Goal: Task Accomplishment & Management: Complete application form

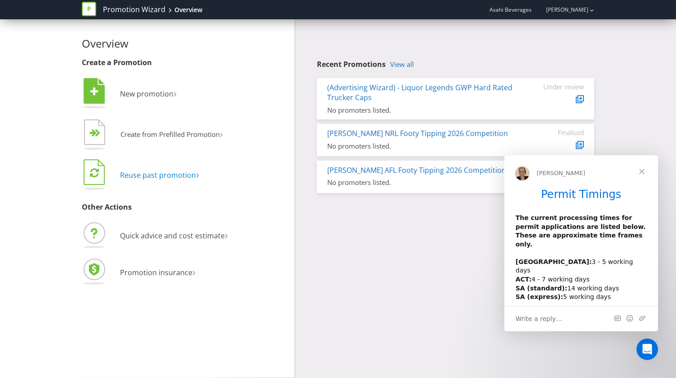
click at [158, 173] on span "Reuse past promotion" at bounding box center [158, 175] width 76 height 10
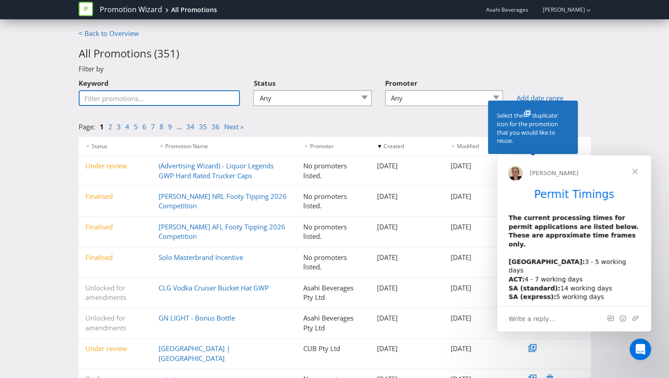
click at [146, 102] on input "Keyword" at bounding box center [160, 98] width 162 height 16
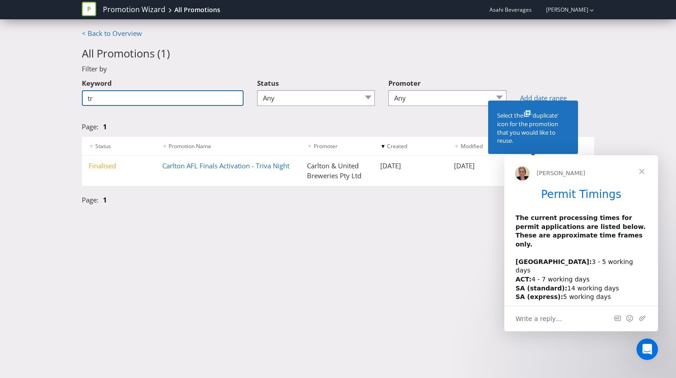
type input "t"
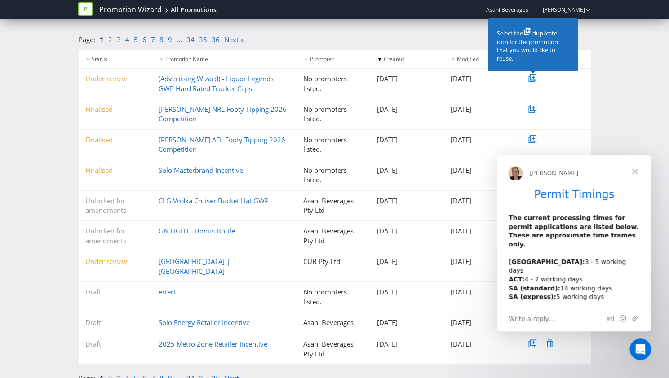
scroll to position [88, 0]
click at [203, 373] on link "35" at bounding box center [203, 377] width 8 height 9
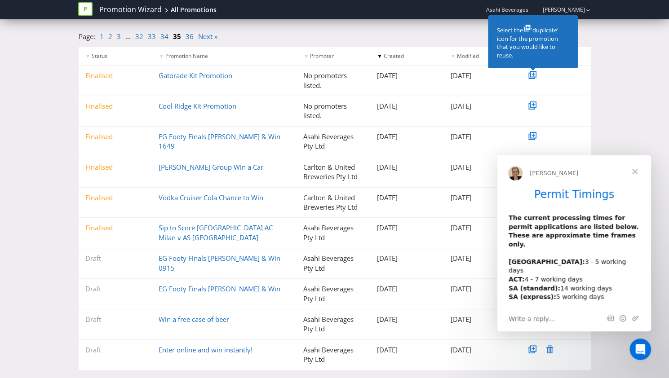
scroll to position [106, 0]
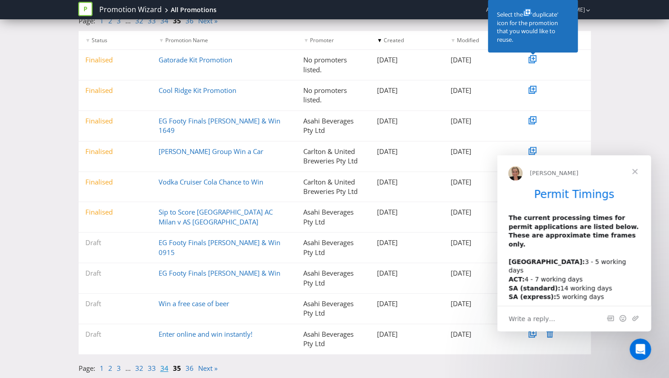
click at [161, 370] on link "34" at bounding box center [164, 368] width 8 height 9
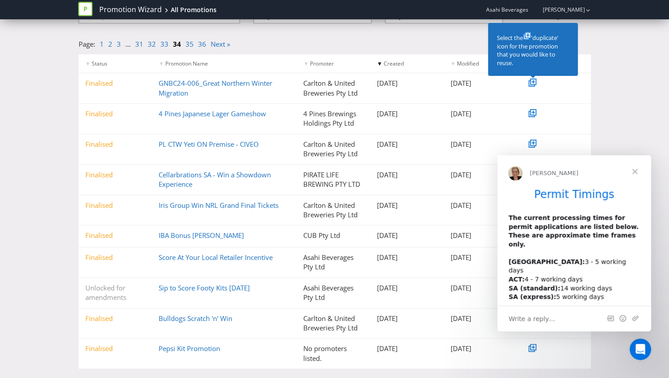
scroll to position [97, 0]
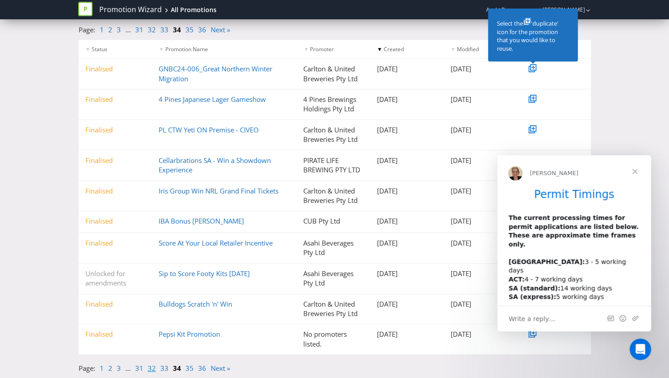
click at [151, 369] on link "32" at bounding box center [152, 368] width 8 height 9
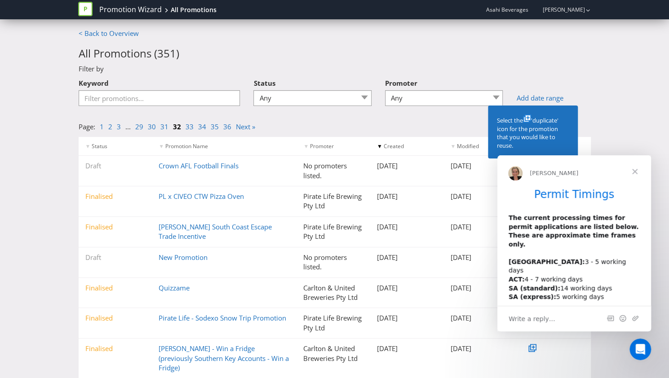
scroll to position [106, 0]
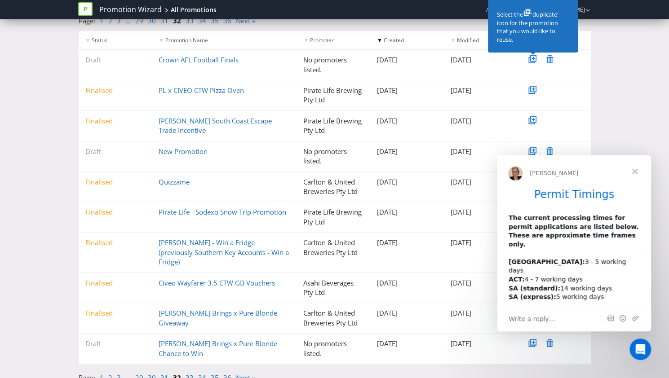
click at [160, 373] on link "31" at bounding box center [164, 377] width 8 height 9
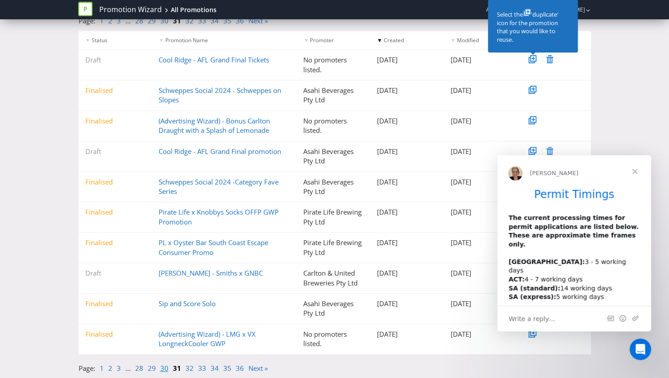
click at [162, 371] on link "30" at bounding box center [164, 368] width 8 height 9
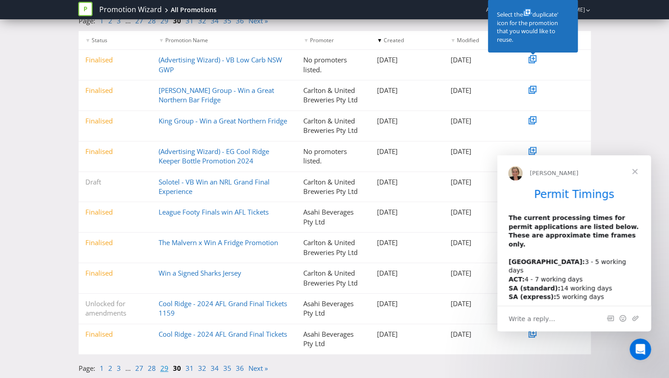
click at [164, 369] on link "29" at bounding box center [164, 368] width 8 height 9
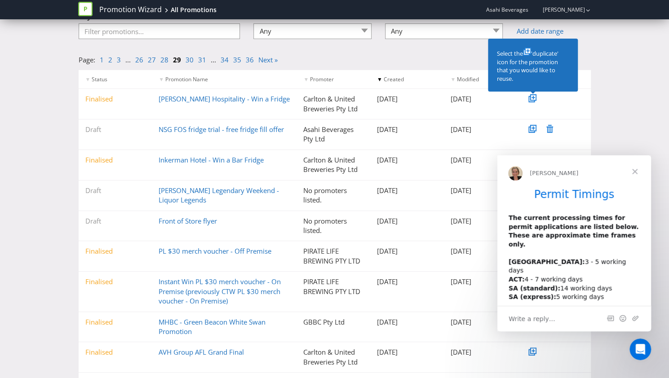
scroll to position [115, 0]
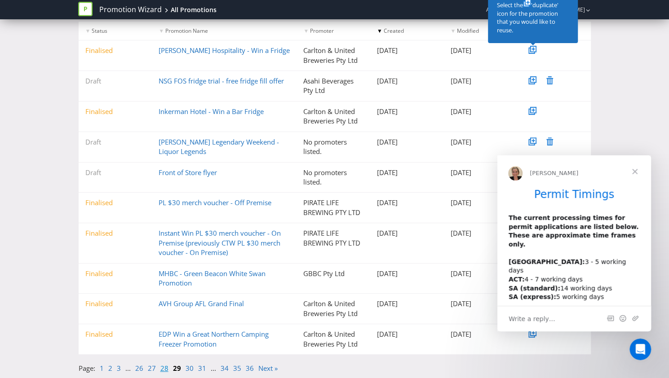
click at [163, 369] on link "28" at bounding box center [164, 368] width 8 height 9
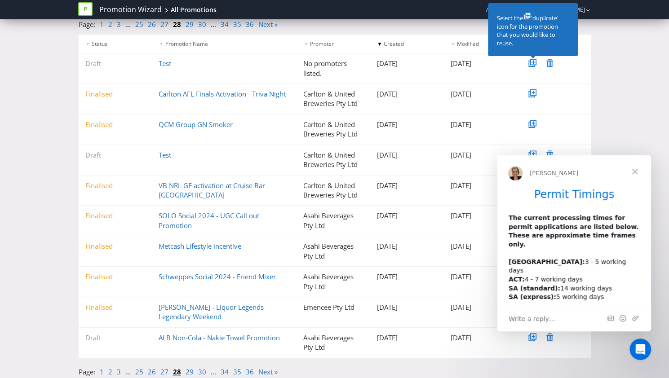
scroll to position [106, 0]
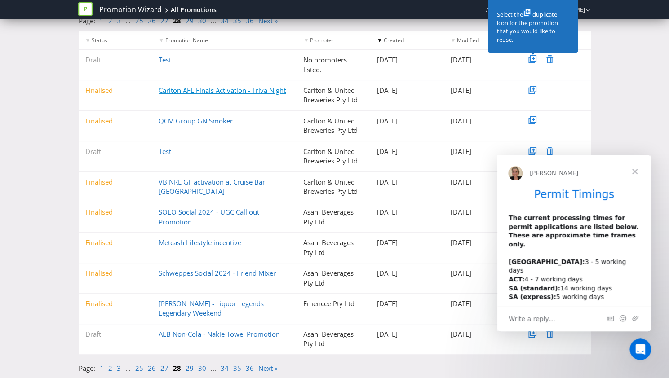
click at [202, 90] on link "Carlton AFL Finals Activation - Triva Night" at bounding box center [222, 90] width 127 height 9
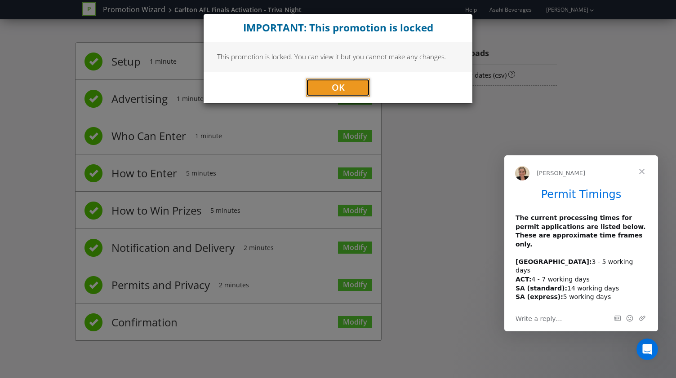
click at [315, 86] on button "OK" at bounding box center [338, 88] width 64 height 18
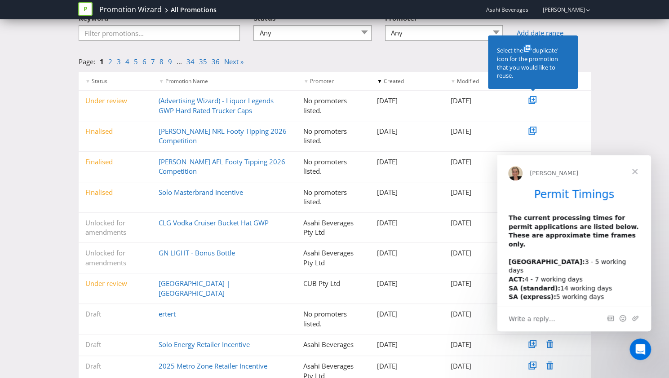
scroll to position [88, 0]
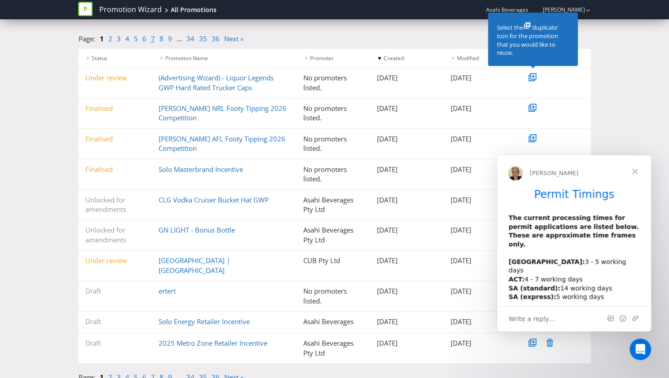
click at [151, 39] on link "7" at bounding box center [153, 38] width 4 height 9
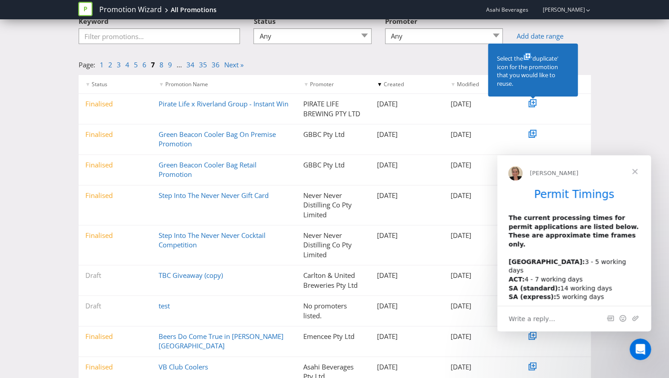
scroll to position [57, 0]
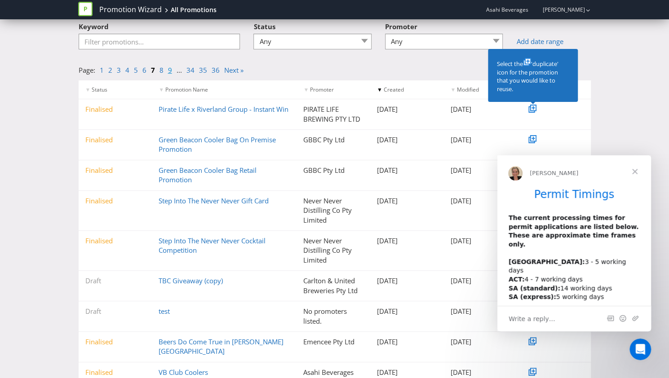
click at [170, 74] on link "9" at bounding box center [170, 70] width 4 height 9
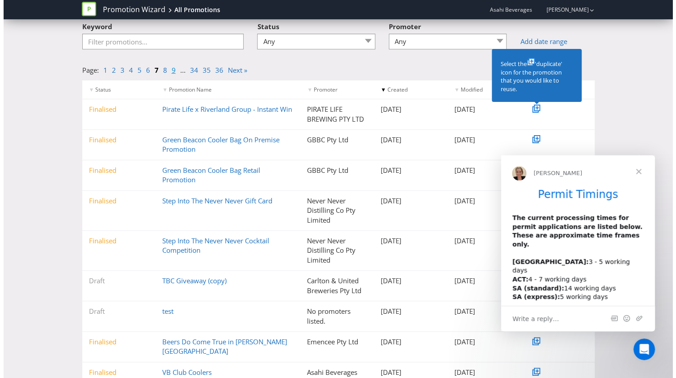
scroll to position [0, 0]
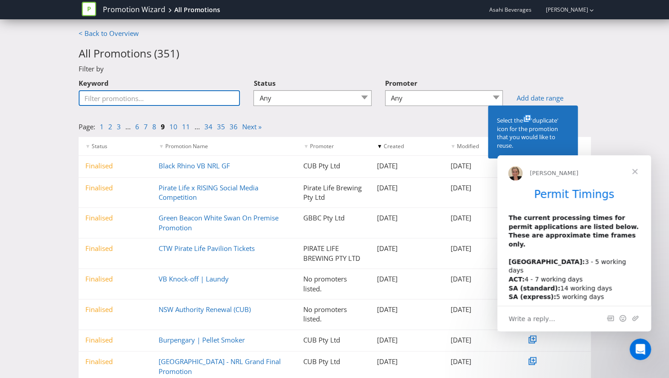
click at [144, 95] on input "Keyword" at bounding box center [160, 98] width 162 height 16
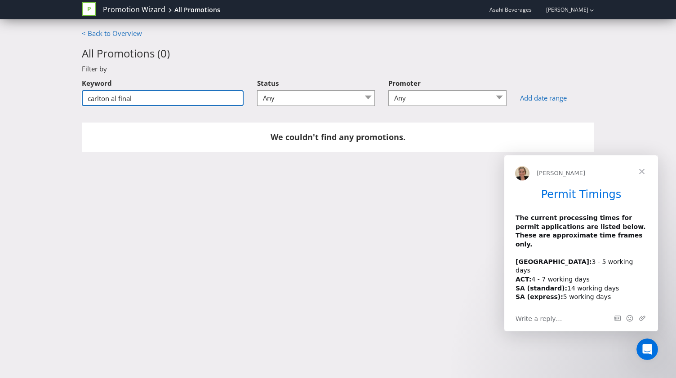
click at [113, 99] on input "carlton al final" at bounding box center [163, 98] width 162 height 16
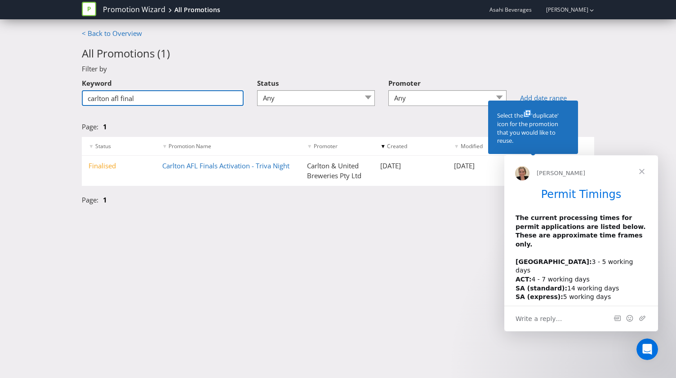
type input "carlton afl final"
click at [598, 115] on div "Page: 1" at bounding box center [338, 124] width 526 height 23
click at [644, 172] on span "Close" at bounding box center [641, 171] width 32 height 32
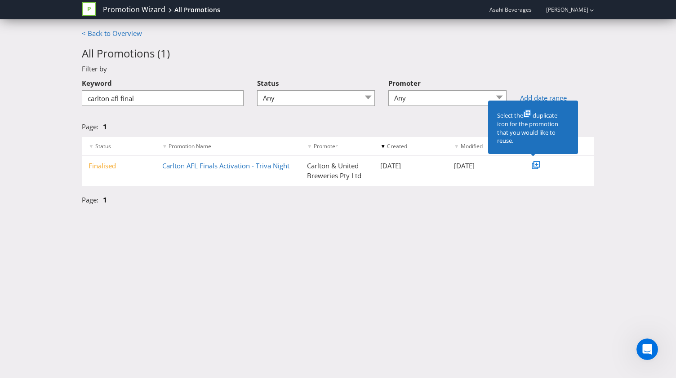
click at [536, 165] on icon at bounding box center [536, 164] width 3 height 3
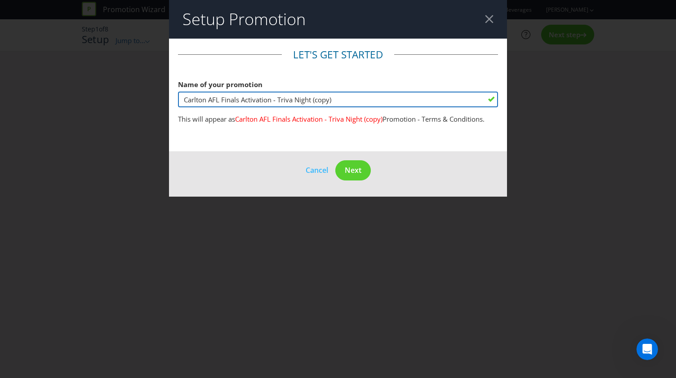
click at [288, 101] on input "Carlton AFL Finals Activation - Triva Night (copy)" at bounding box center [338, 100] width 320 height 16
click at [349, 100] on input "Carlton AFL Finals Activation - Trivia Night (copy)" at bounding box center [338, 100] width 320 height 16
click at [207, 99] on input "[PERSON_NAME] AFL Finals Activation - Trivia Night" at bounding box center [338, 100] width 320 height 16
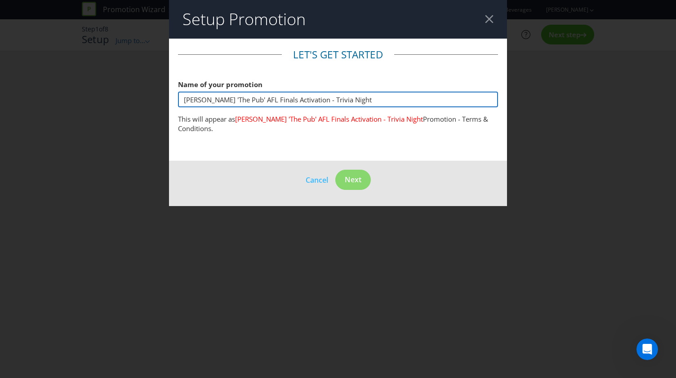
click at [270, 99] on input "[PERSON_NAME] 'The Pub' AFL Finals Activation - Trivia Night" at bounding box center [338, 100] width 320 height 16
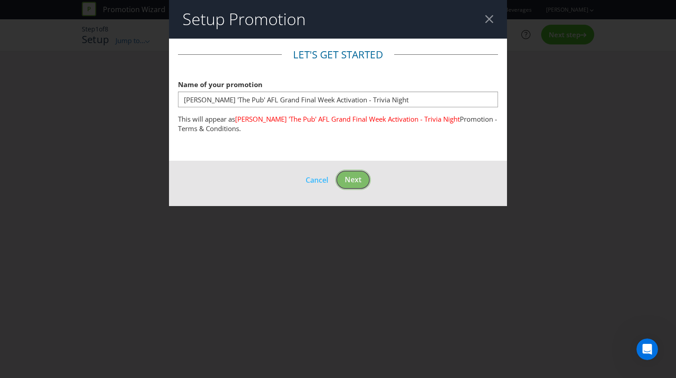
click at [341, 179] on footer "Cancel Next" at bounding box center [338, 183] width 338 height 45
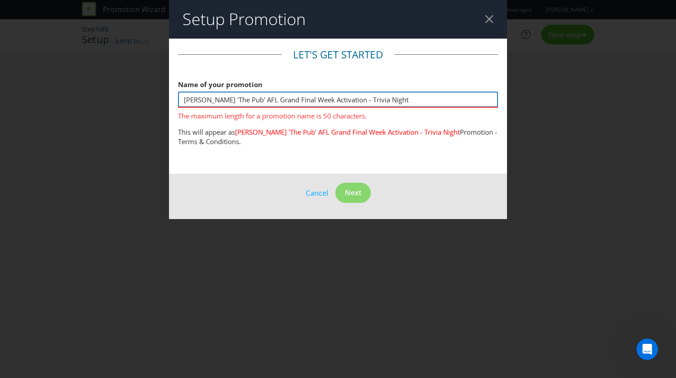
click at [350, 98] on input "[PERSON_NAME] 'The Pub' AFL Grand Final Week Activation - Trivia Night" at bounding box center [338, 100] width 320 height 16
click at [284, 101] on input "[PERSON_NAME] 'The Pub' AFL Grand Final Week Activation Trivia Night" at bounding box center [338, 100] width 320 height 16
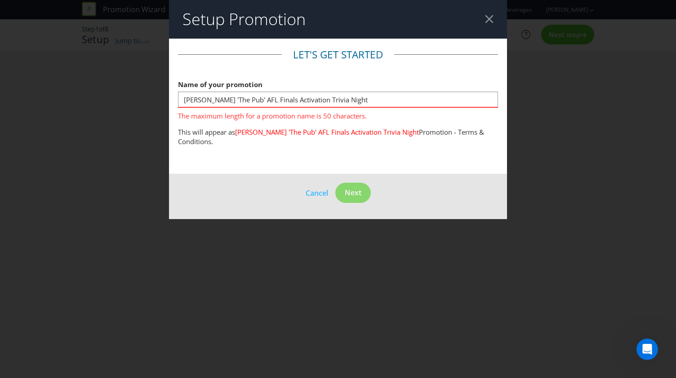
click at [358, 140] on p "This will appear as [PERSON_NAME] 'The Pub' AFL Finals Activation Trivia Night …" at bounding box center [338, 137] width 320 height 19
click at [211, 101] on input "[PERSON_NAME] 'The Pub' AFL Finals Activation Trivia Night" at bounding box center [338, 100] width 320 height 16
click at [316, 146] on p "This will appear as [PERSON_NAME] 'The Pub' AFL Finals Activation Trivia Night …" at bounding box center [338, 137] width 320 height 19
click at [214, 99] on input "[PERSON_NAME] 'The Pub' AFL Finals Activation Trivia Night" at bounding box center [338, 100] width 320 height 16
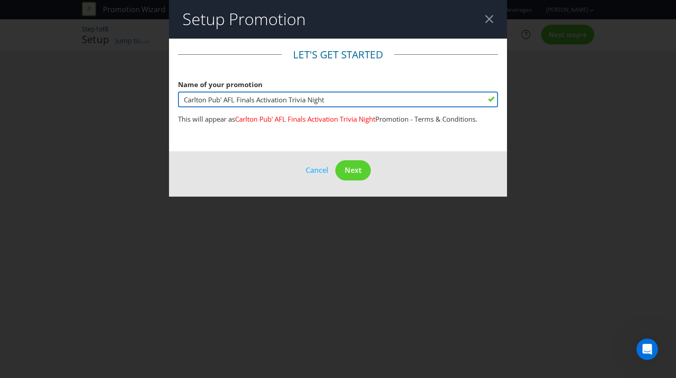
click at [221, 97] on input "Carlton Pub' AFL Finals Activation Trivia Night" at bounding box center [338, 100] width 320 height 16
click at [288, 101] on input "Carlton Pub AFL Finals Activation Trivia Night" at bounding box center [338, 100] width 320 height 16
type input "Carlton Pub AFL Finals Activation - Trivia Night"
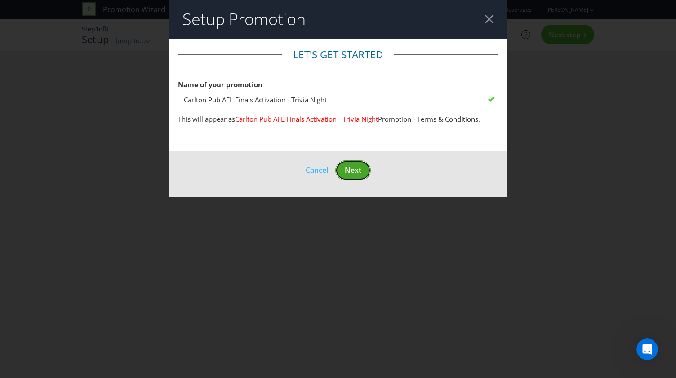
click at [357, 172] on span "Next" at bounding box center [353, 170] width 17 height 10
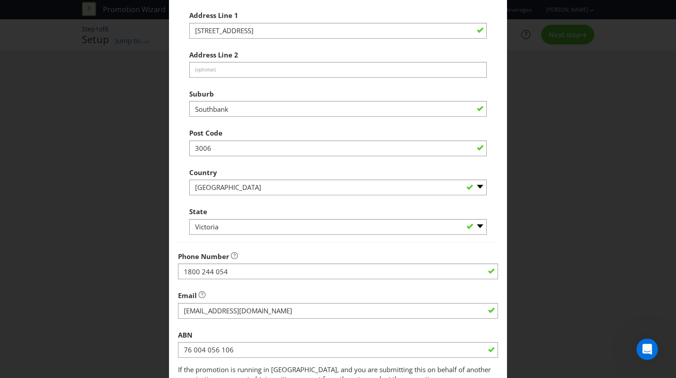
scroll to position [323, 0]
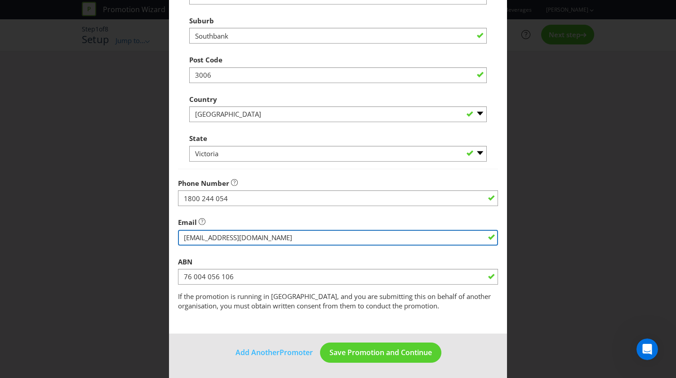
click at [228, 238] on input "string" at bounding box center [338, 238] width 320 height 16
type input "[EMAIL_ADDRESS][DOMAIN_NAME]"
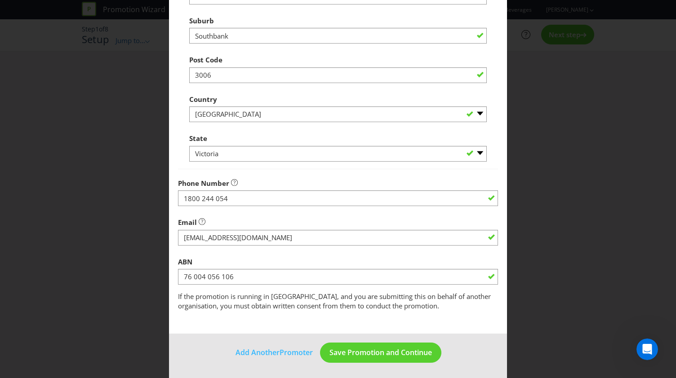
click at [235, 301] on span "If the promotion is running in [GEOGRAPHIC_DATA], and you are submitting this o…" at bounding box center [334, 301] width 313 height 18
click at [363, 350] on span "Save Promotion and Continue" at bounding box center [380, 353] width 102 height 10
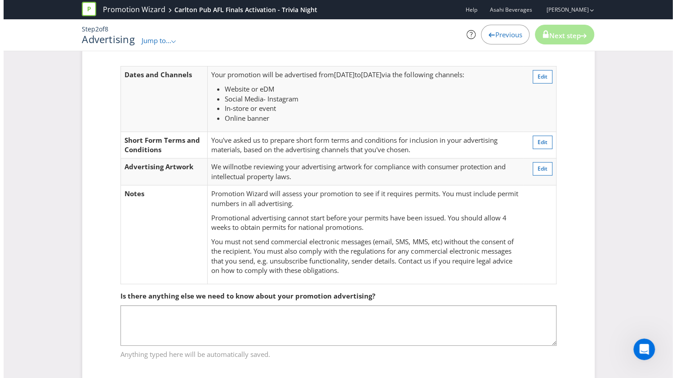
scroll to position [78, 0]
click at [546, 76] on button "Edit" at bounding box center [539, 76] width 20 height 13
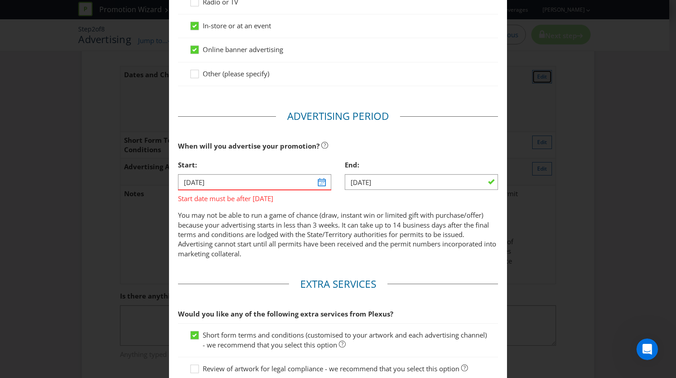
scroll to position [252, 0]
click at [314, 178] on input "[DATE]" at bounding box center [254, 182] width 153 height 16
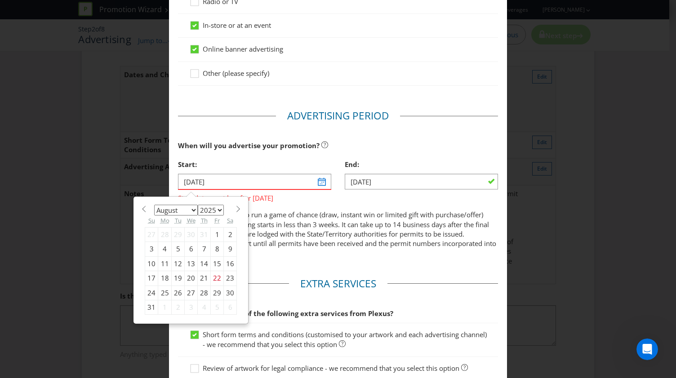
click at [192, 210] on select "January February March April May June July August September October November De…" at bounding box center [176, 210] width 44 height 11
click at [350, 232] on p "You may not be able to run a game of chance (draw, instant win or limited gift …" at bounding box center [338, 234] width 320 height 48
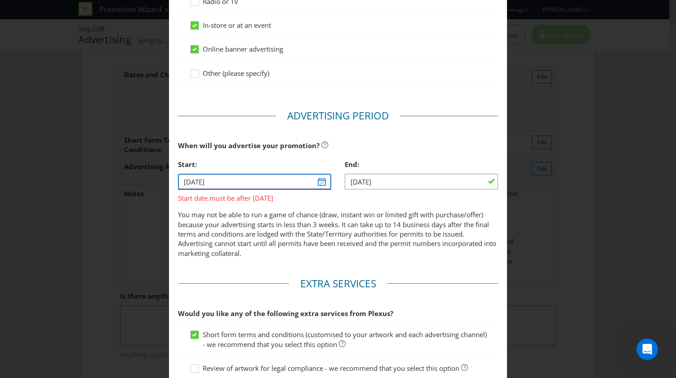
click at [320, 186] on input "[DATE]" at bounding box center [254, 182] width 153 height 16
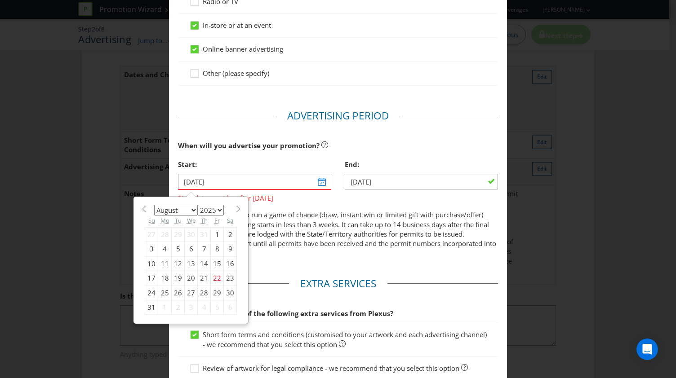
click at [213, 287] on div "29" at bounding box center [217, 293] width 13 height 14
type input "[DATE]"
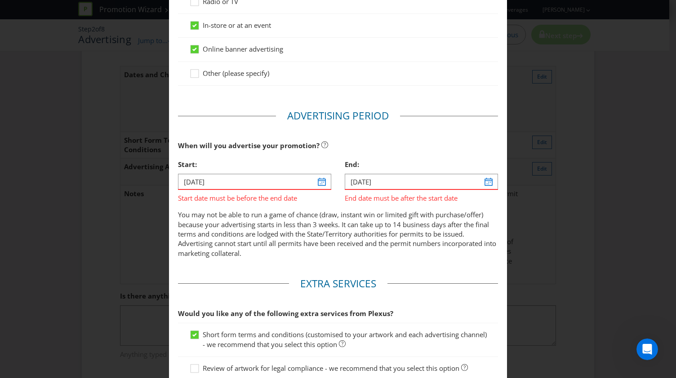
click at [355, 259] on fieldset "Advertising Period When will you advertise your promotion? Start: [DATE] Start …" at bounding box center [338, 186] width 320 height 155
click at [481, 182] on input "[DATE]" at bounding box center [421, 182] width 153 height 16
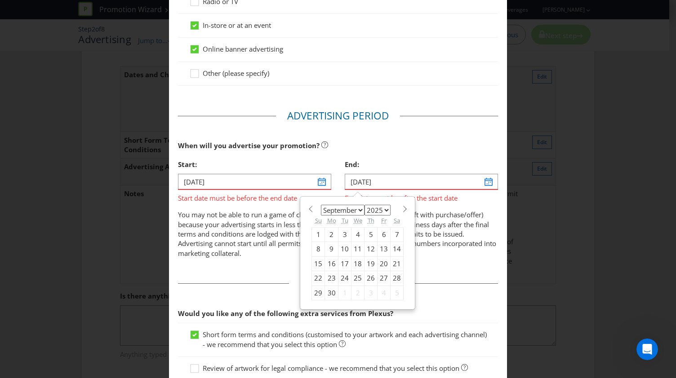
click at [379, 274] on div "27" at bounding box center [383, 278] width 13 height 14
type input "[DATE]"
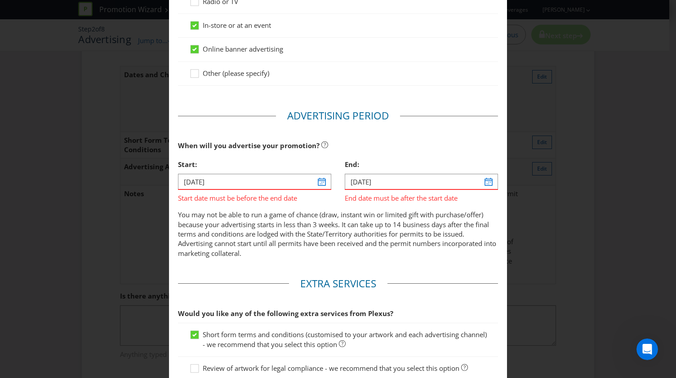
click at [408, 257] on p "You may not be able to run a game of chance (draw, instant win or limited gift …" at bounding box center [338, 234] width 320 height 48
click at [490, 185] on input "[DATE]" at bounding box center [421, 182] width 153 height 16
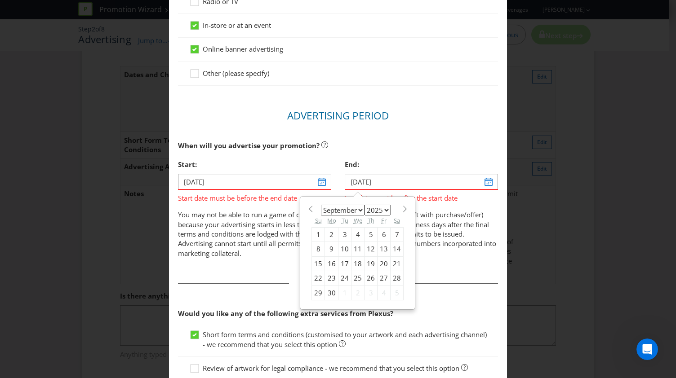
click at [372, 209] on select "2025 2026 2027 2028 2029 2030 2031 2032 2033 2034 2035" at bounding box center [377, 210] width 26 height 11
click at [364, 205] on select "2025 2026 2027 2028 2029 2030 2031 2032 2033 2034 2035" at bounding box center [377, 210] width 26 height 11
click at [379, 275] on div "27" at bounding box center [383, 278] width 13 height 14
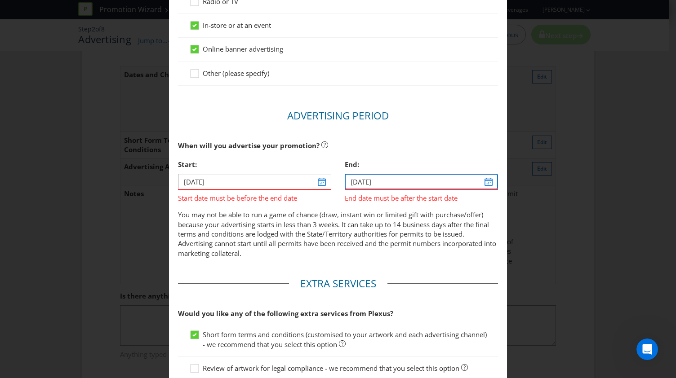
click at [477, 181] on input "[DATE]" at bounding box center [421, 182] width 153 height 16
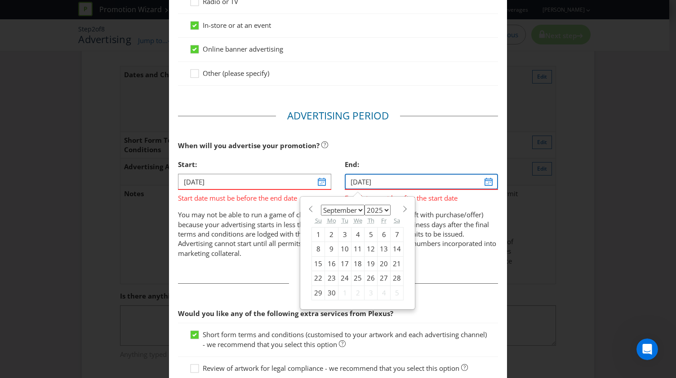
scroll to position [295, 0]
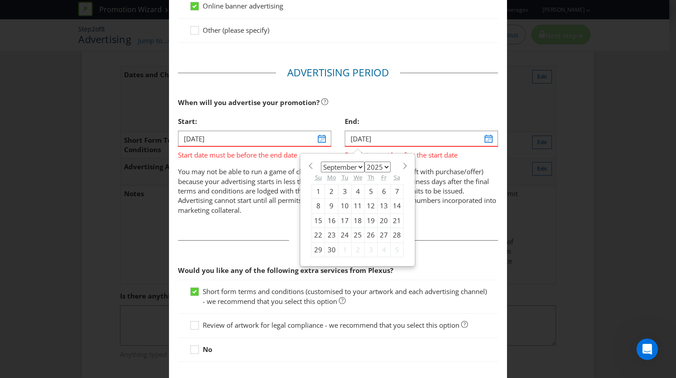
click at [456, 185] on p "You may not be able to run a game of chance (draw, instant win or limited gift …" at bounding box center [338, 191] width 320 height 48
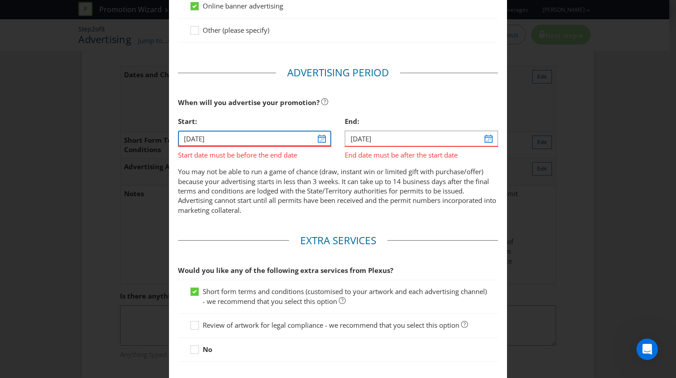
click at [314, 133] on input "[DATE]" at bounding box center [254, 139] width 153 height 16
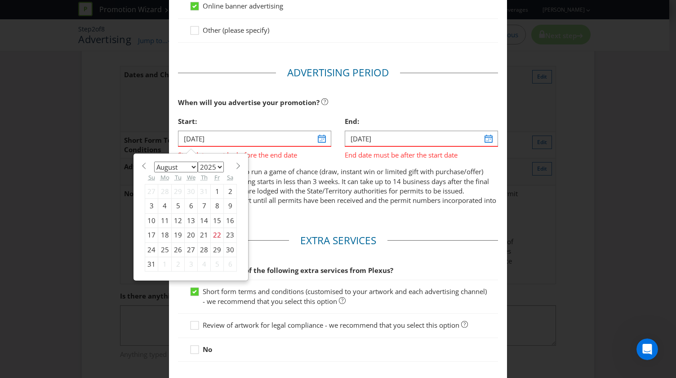
click at [214, 233] on div "22" at bounding box center [217, 235] width 13 height 14
type input "[DATE]"
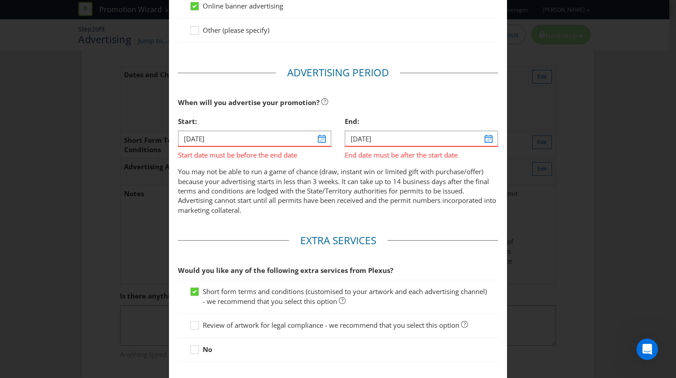
click at [266, 212] on p "You may not be able to run a game of chance (draw, instant win or limited gift …" at bounding box center [338, 191] width 320 height 48
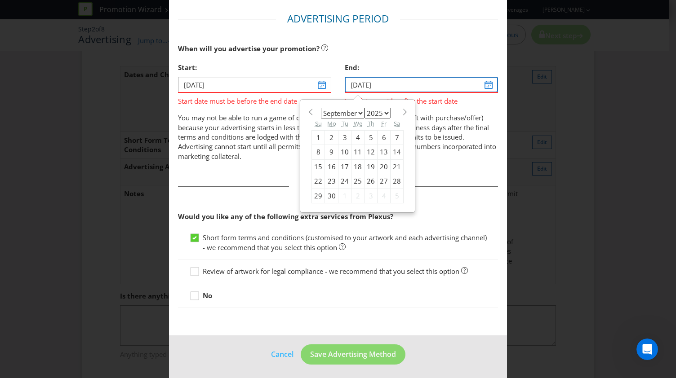
click at [479, 84] on input "[DATE]" at bounding box center [421, 85] width 153 height 16
click at [377, 109] on select "2025 2026 2027 2028 2029 2030 2031 2032 2033 2034 2035" at bounding box center [377, 113] width 26 height 11
select select "2026"
click at [364, 108] on select "2025 2026 2027 2028 2029 2030 2031 2032 2033 2034 2035" at bounding box center [377, 113] width 26 height 11
click at [456, 122] on p "You may not be able to run a game of chance (draw, instant win or limited gift …" at bounding box center [338, 137] width 320 height 48
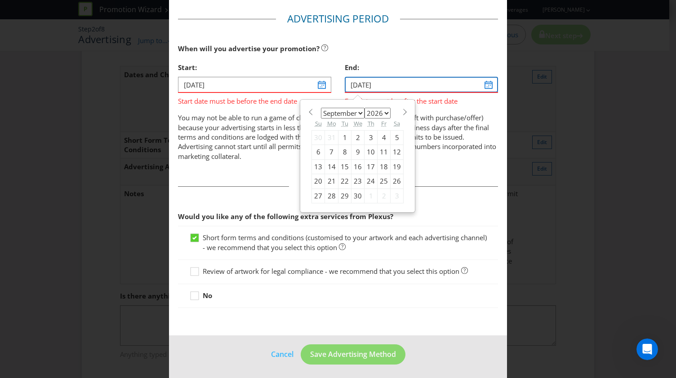
click at [379, 83] on input "[DATE]" at bounding box center [421, 85] width 153 height 16
click at [377, 135] on div "4" at bounding box center [383, 137] width 13 height 14
type input "[DATE]"
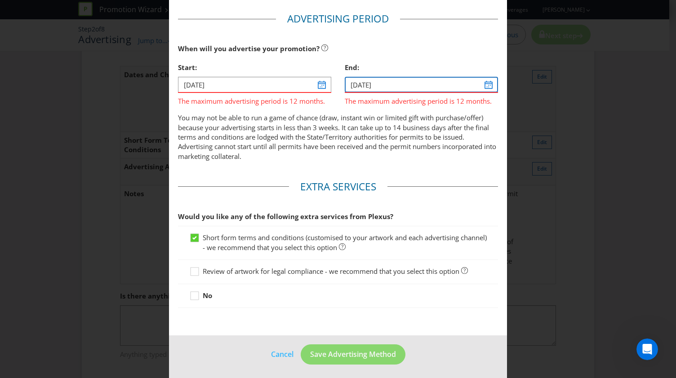
click at [437, 83] on input "[DATE]" at bounding box center [421, 85] width 153 height 16
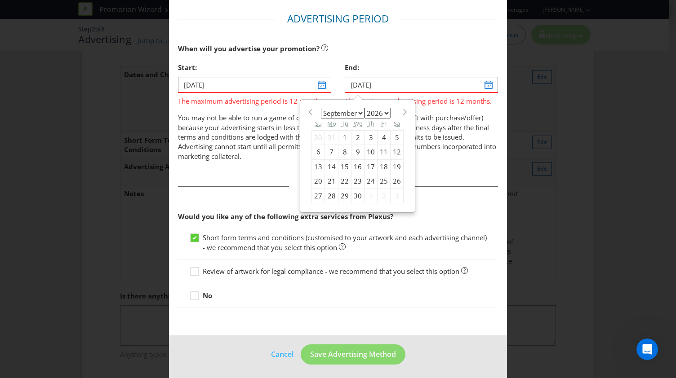
click at [381, 108] on select "2025 2026 2027 2028 2029 2030 2031 2032 2033 2034 2035" at bounding box center [377, 113] width 26 height 11
select select "2025"
click at [364, 108] on select "2025 2026 2027 2028 2029 2030 2031 2032 2033 2034 2035" at bounding box center [377, 113] width 26 height 11
click at [439, 130] on p "You may not be able to run a game of chance (draw, instant win or limited gift …" at bounding box center [338, 137] width 320 height 48
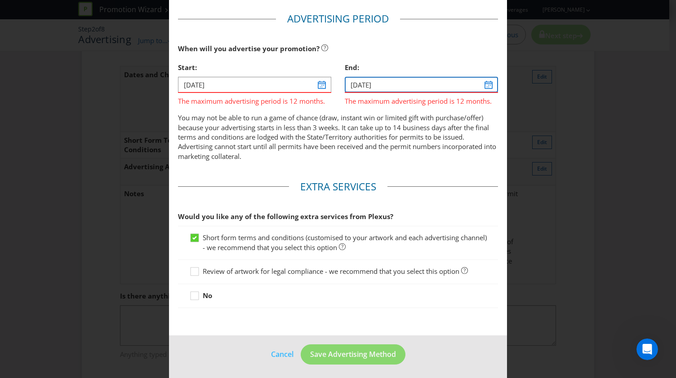
click at [421, 83] on input "[DATE]" at bounding box center [421, 85] width 153 height 16
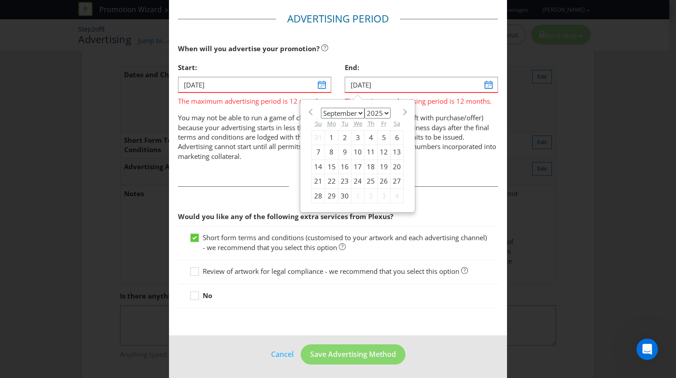
click at [377, 176] on div "26" at bounding box center [383, 181] width 13 height 14
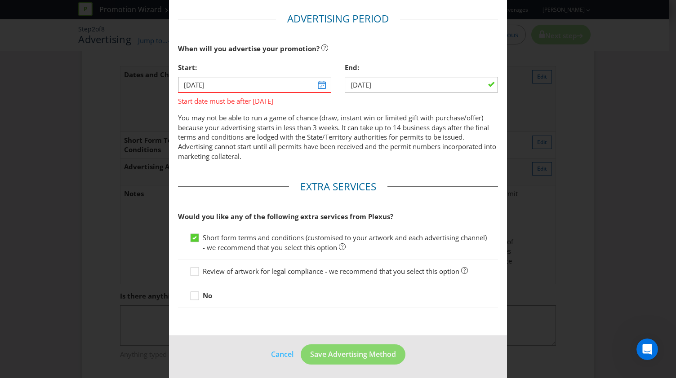
type input "[DATE]"
click at [386, 155] on p "You may not be able to run a game of chance (draw, instant win or limited gift …" at bounding box center [338, 137] width 320 height 48
click at [319, 85] on input "[DATE]" at bounding box center [254, 85] width 153 height 16
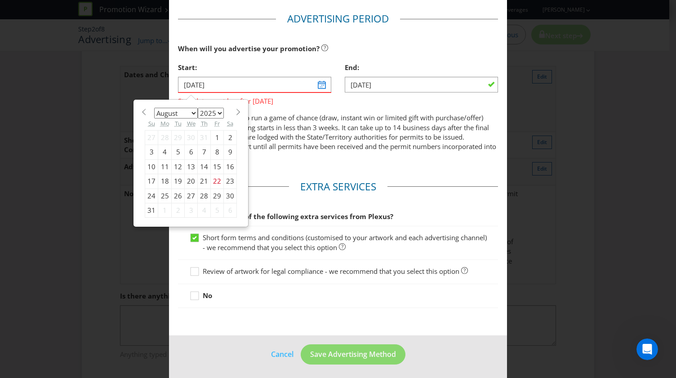
click at [214, 110] on select "2025 2026 2027 2028 2029 2030 2031 2032 2033 2034 2035" at bounding box center [211, 113] width 26 height 11
select select "2026"
click at [198, 108] on select "2025 2026 2027 2028 2029 2030 2031 2032 2033 2034 2035" at bounding box center [211, 113] width 26 height 11
click at [189, 159] on div "12" at bounding box center [191, 166] width 13 height 14
type input "[DATE]"
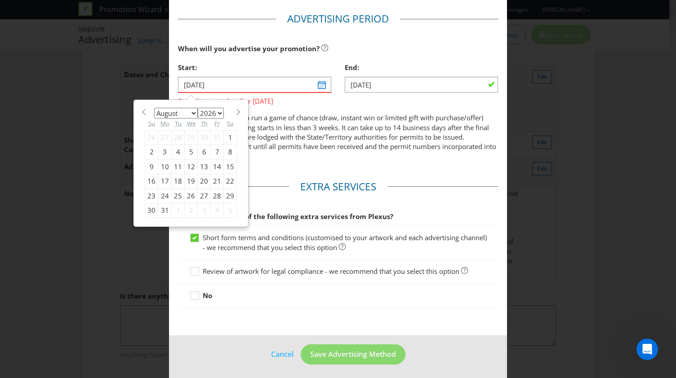
scroll to position [296, 0]
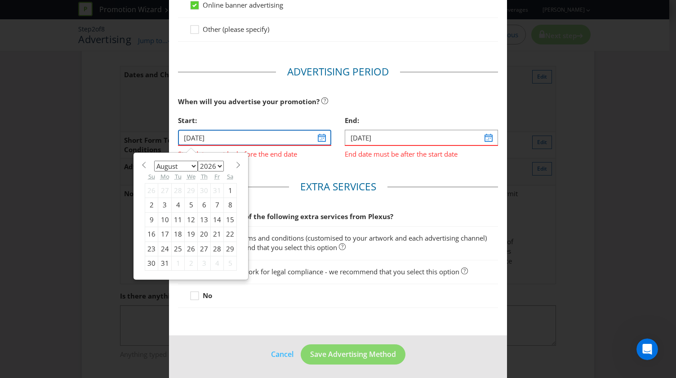
click at [300, 131] on input "[DATE]" at bounding box center [254, 138] width 153 height 16
click at [215, 165] on select "2025 2026 2027 2028 2029 2030 2031 2032 2033 2034 2035" at bounding box center [211, 166] width 26 height 11
select select "2025"
click at [198, 161] on select "2025 2026 2027 2028 2029 2030 2031 2032 2033 2034 2035" at bounding box center [211, 166] width 26 height 11
click at [213, 247] on div "29" at bounding box center [217, 249] width 13 height 14
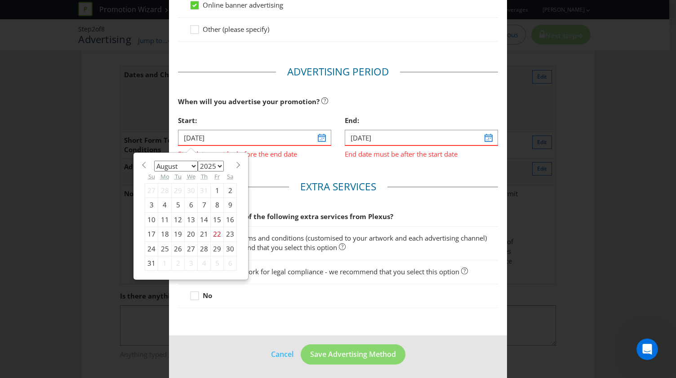
type input "[DATE]"
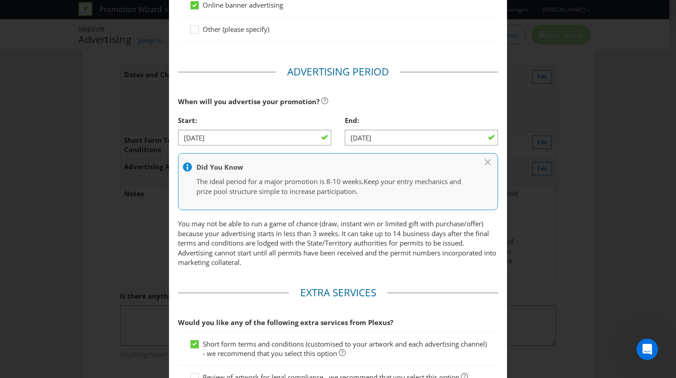
click at [293, 230] on p "You may not be able to run a game of chance (draw, instant win or limited gift …" at bounding box center [338, 243] width 320 height 48
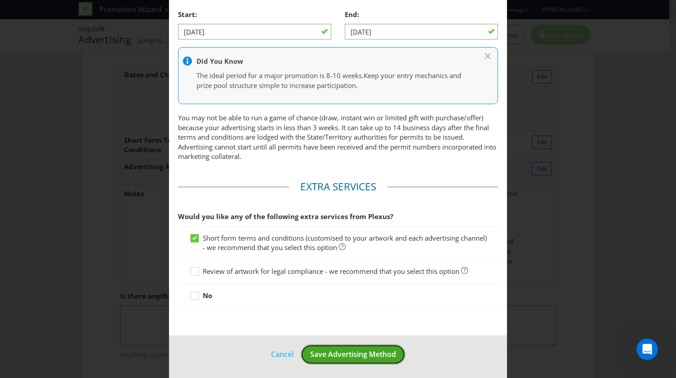
click at [337, 350] on span "Save Advertising Method" at bounding box center [353, 355] width 86 height 10
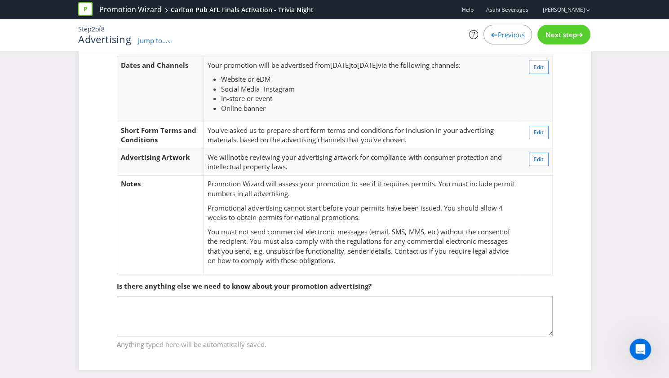
scroll to position [49, 0]
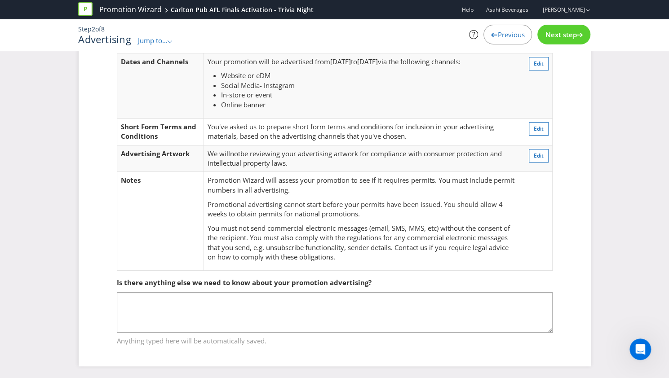
click at [558, 27] on div "Next step" at bounding box center [563, 35] width 53 height 20
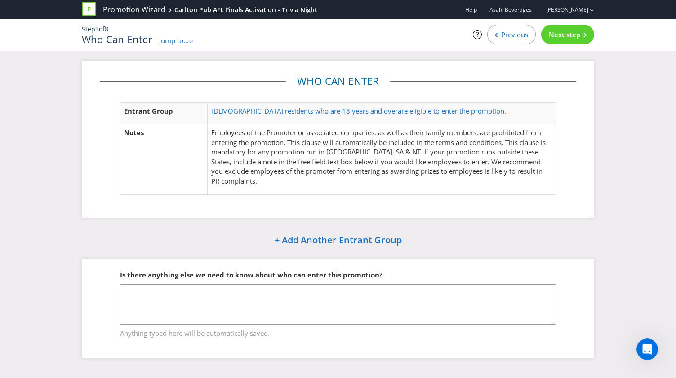
click at [554, 29] on div "Next step" at bounding box center [567, 35] width 53 height 20
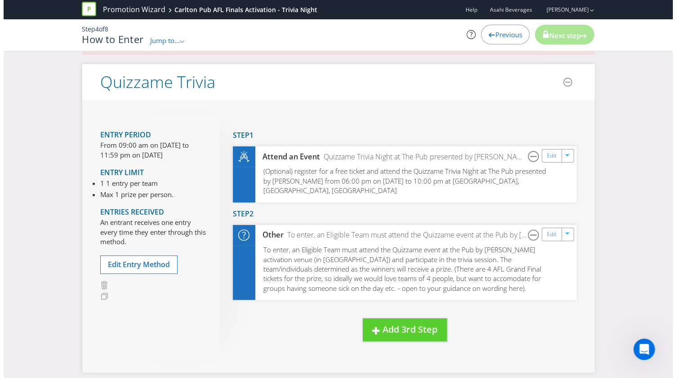
scroll to position [42, 0]
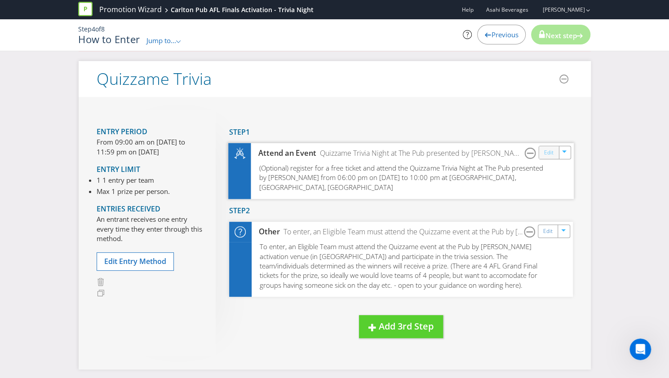
click at [550, 156] on link "Edit" at bounding box center [548, 153] width 9 height 10
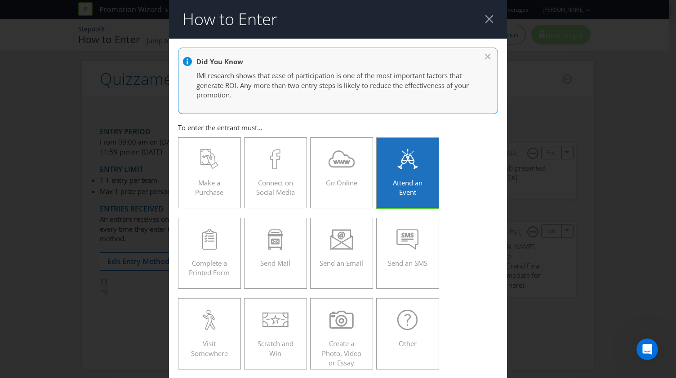
click at [400, 170] on div "Attend an Event" at bounding box center [407, 169] width 44 height 40
click at [0, 0] on input "Attend an Event" at bounding box center [0, 0] width 0 height 0
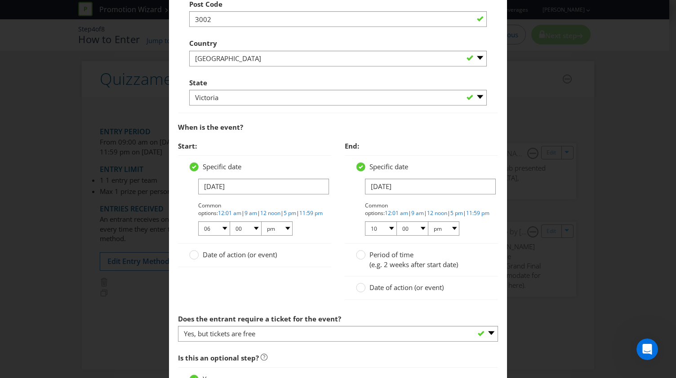
scroll to position [617, 0]
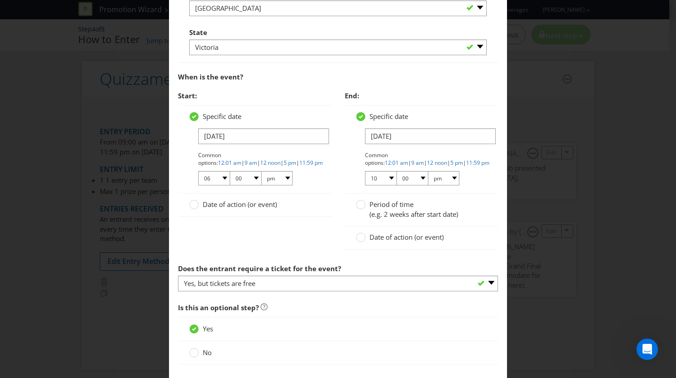
click at [227, 144] on div at bounding box center [254, 144] width 131 height 1
click at [222, 138] on input "[DATE]" at bounding box center [263, 136] width 131 height 16
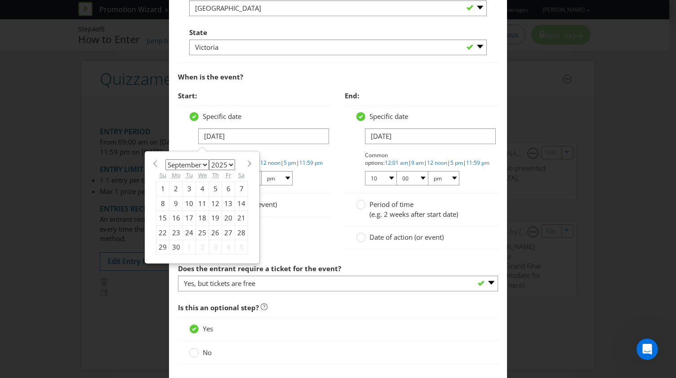
click at [225, 230] on div "27" at bounding box center [228, 233] width 13 height 14
type input "[DATE]"
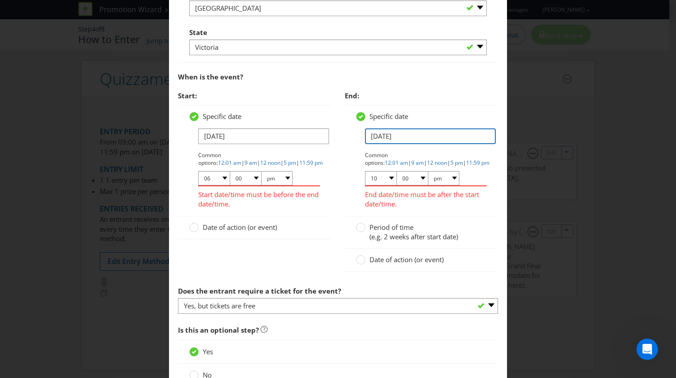
click at [415, 129] on input "[DATE]" at bounding box center [430, 136] width 131 height 16
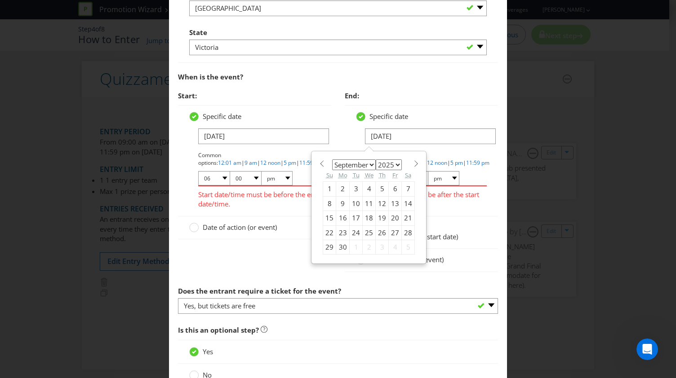
click at [389, 228] on div "27" at bounding box center [395, 233] width 13 height 14
type input "[DATE]"
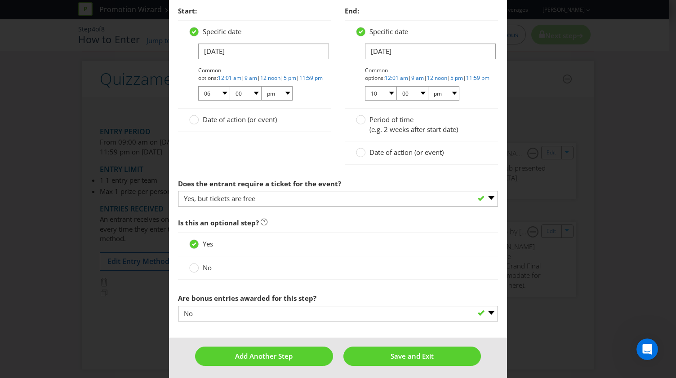
scroll to position [703, 0]
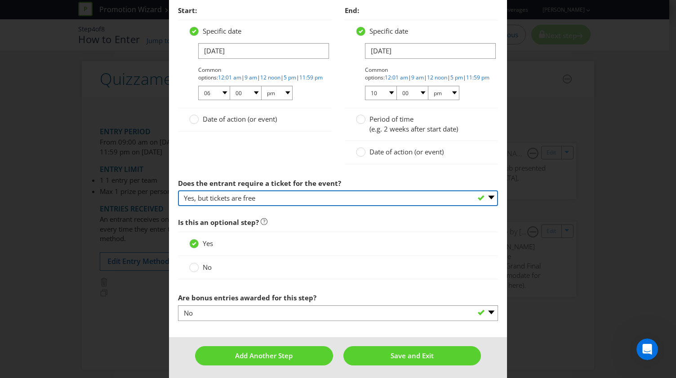
click at [279, 197] on select "-- Please select -- Yes, they must buy a ticket Yes, but tickets are free No ti…" at bounding box center [338, 198] width 320 height 16
select select "YES_BUY"
click at [178, 190] on select "-- Please select -- Yes, they must buy a ticket Yes, but tickets are free No ti…" at bounding box center [338, 198] width 320 height 16
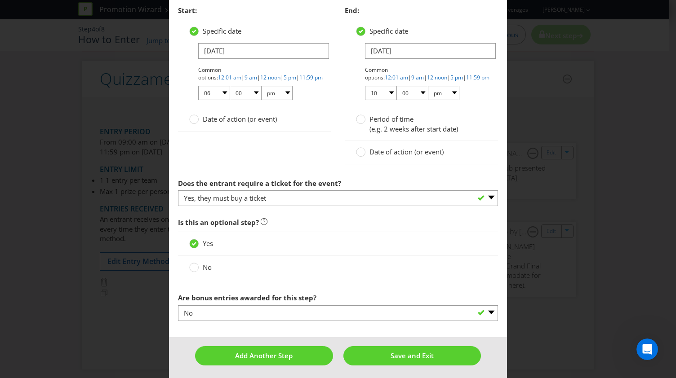
click at [204, 265] on span "No" at bounding box center [207, 267] width 9 height 9
click at [0, 0] on input "No" at bounding box center [0, 0] width 0 height 0
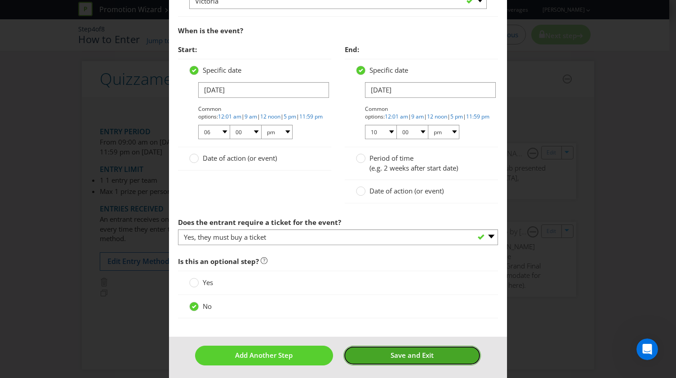
click at [385, 352] on button "Save and Exit" at bounding box center [412, 355] width 138 height 19
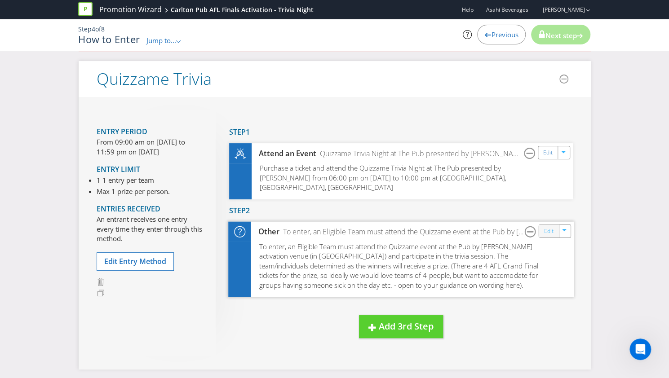
click at [544, 235] on link "Edit" at bounding box center [548, 231] width 9 height 10
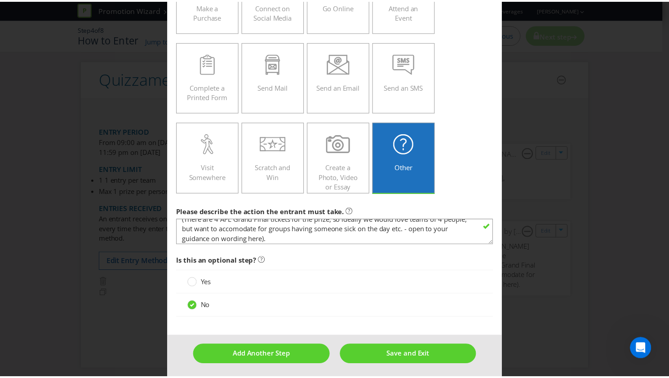
scroll to position [48, 0]
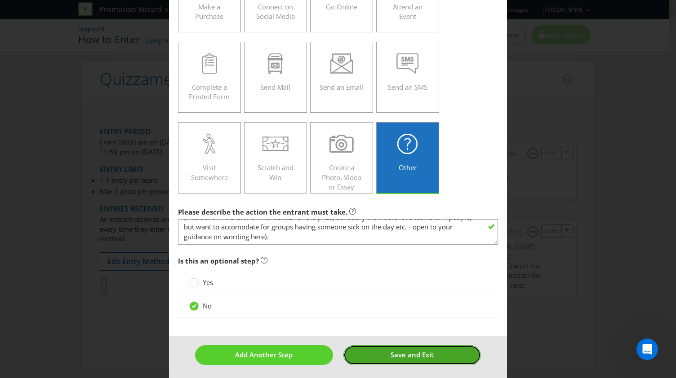
click at [377, 347] on button "Save and Exit" at bounding box center [412, 355] width 138 height 19
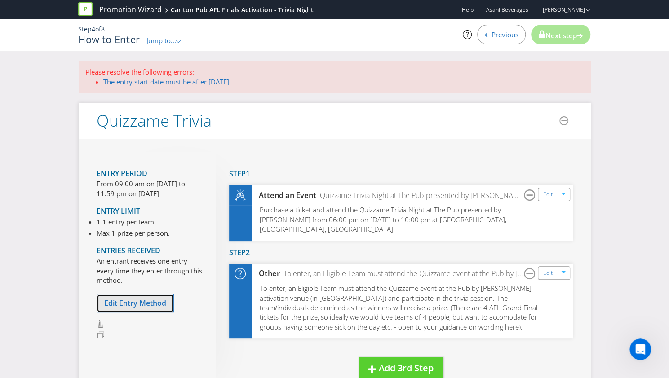
click at [157, 300] on span "Edit Entry Method" at bounding box center [135, 303] width 62 height 10
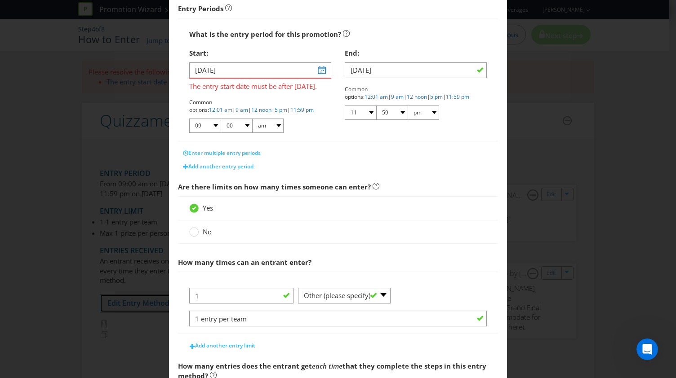
scroll to position [155, 0]
click at [323, 77] on input "[DATE]" at bounding box center [260, 71] width 142 height 16
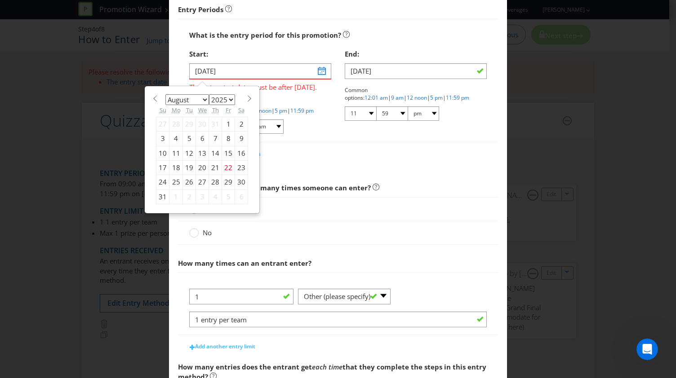
click at [201, 101] on select "January February March April May June July August September October November De…" at bounding box center [187, 99] width 44 height 11
select select "8"
click at [165, 94] on select "January February March April May June July August September October November De…" at bounding box center [187, 99] width 44 height 11
click at [226, 170] on div "26" at bounding box center [228, 167] width 13 height 14
type input "[DATE]"
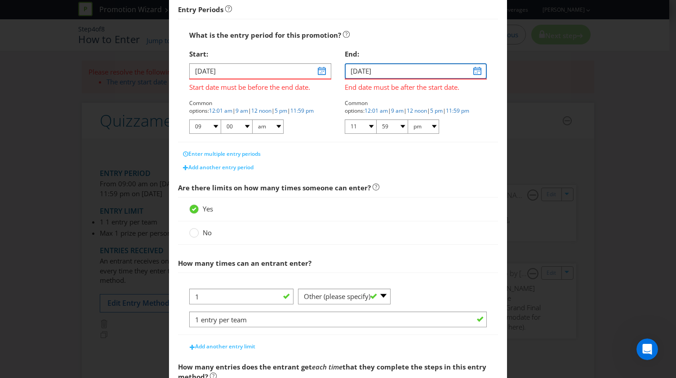
click at [406, 75] on input "[DATE]" at bounding box center [416, 71] width 142 height 16
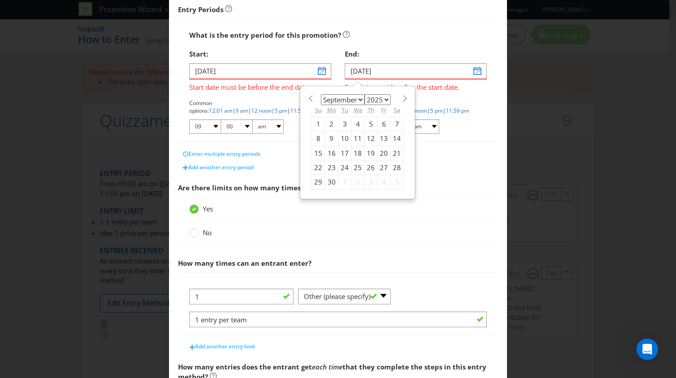
click at [381, 162] on div "27" at bounding box center [383, 167] width 13 height 14
type input "[DATE]"
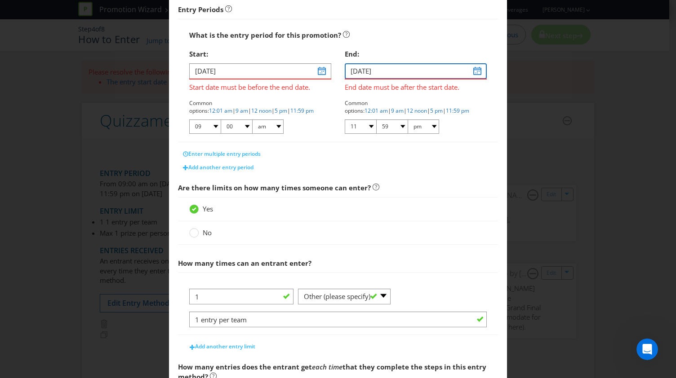
click at [405, 73] on input "[DATE]" at bounding box center [416, 71] width 142 height 16
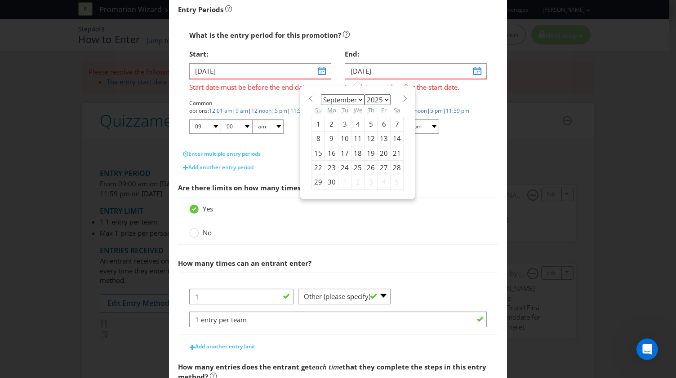
click at [365, 97] on select "2025 2026 2027 2028 2029 2030 2031 2032 2033 2034 2035" at bounding box center [377, 99] width 26 height 11
select select "2026"
click at [364, 94] on select "2025 2026 2027 2028 2029 2030 2031 2032 2033 2034 2035" at bounding box center [377, 99] width 26 height 11
click at [371, 103] on select "2025 2026 2027 2028 2029 2030 2031 2032 2033 2034 2035" at bounding box center [377, 99] width 26 height 11
click at [339, 153] on div "15" at bounding box center [344, 153] width 13 height 14
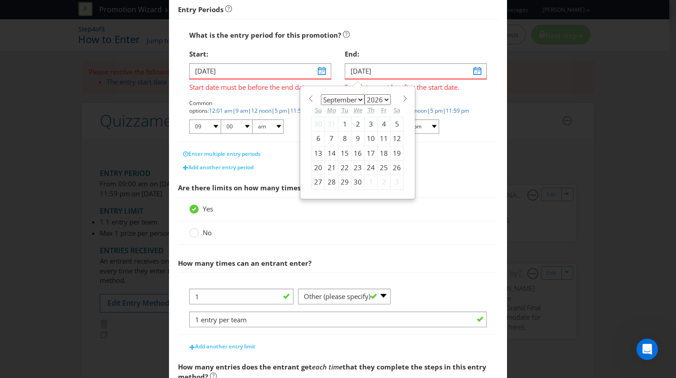
type input "[DATE]"
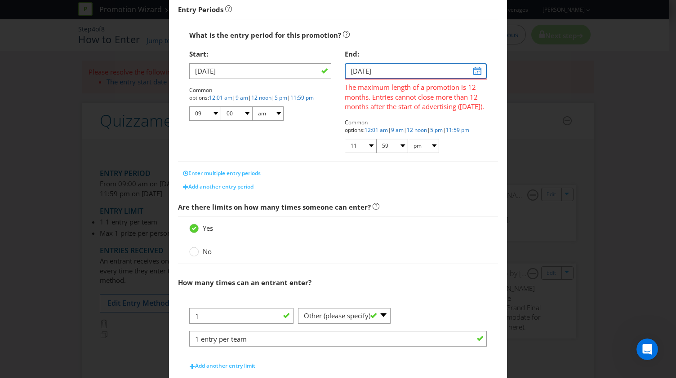
click at [408, 74] on input "[DATE]" at bounding box center [416, 71] width 142 height 16
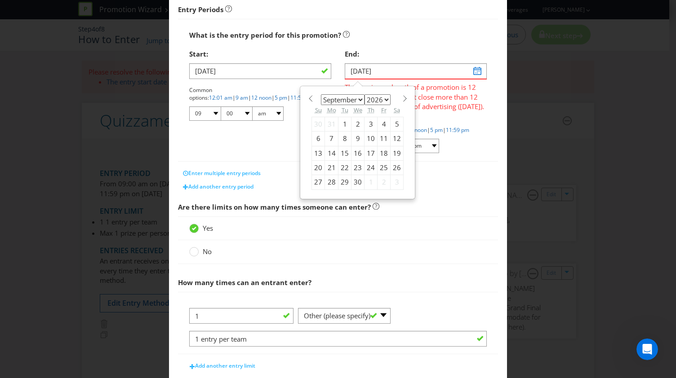
click at [372, 101] on select "2025 2026 2027 2028 2029 2030 2031 2032 2033 2034 2035" at bounding box center [377, 99] width 26 height 11
select select "2025"
click at [364, 94] on select "2025 2026 2027 2028 2029 2030 2031 2032 2033 2034 2035" at bounding box center [377, 99] width 26 height 11
click at [380, 168] on div "26" at bounding box center [383, 167] width 13 height 14
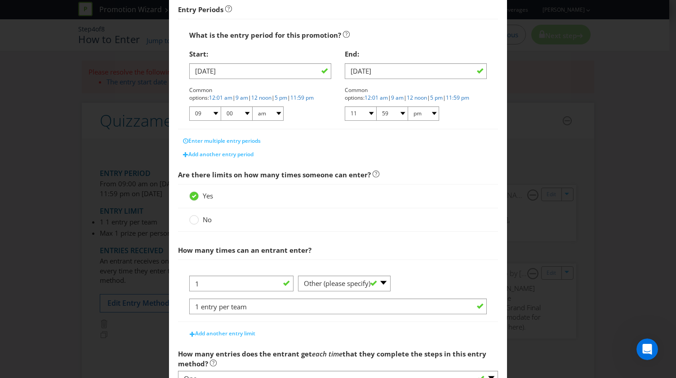
type input "[DATE]"
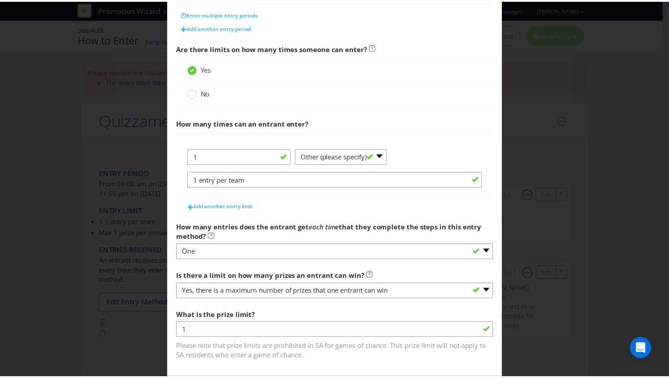
scroll to position [323, 0]
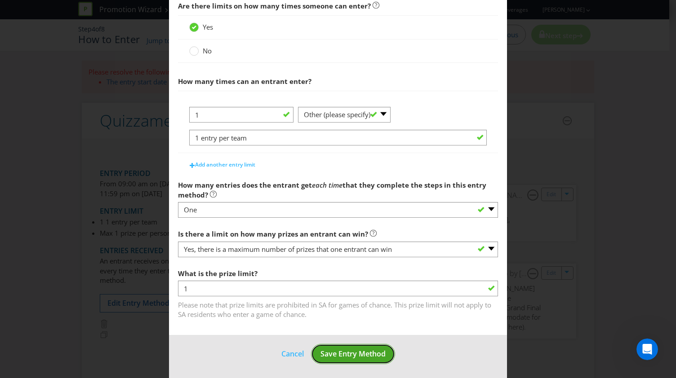
click at [340, 352] on span "Save Entry Method" at bounding box center [352, 354] width 65 height 10
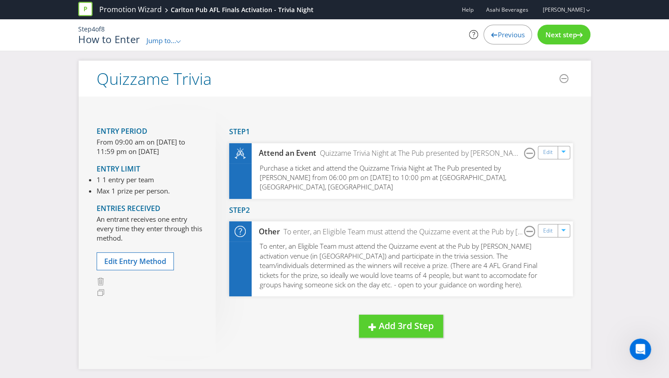
scroll to position [159, 0]
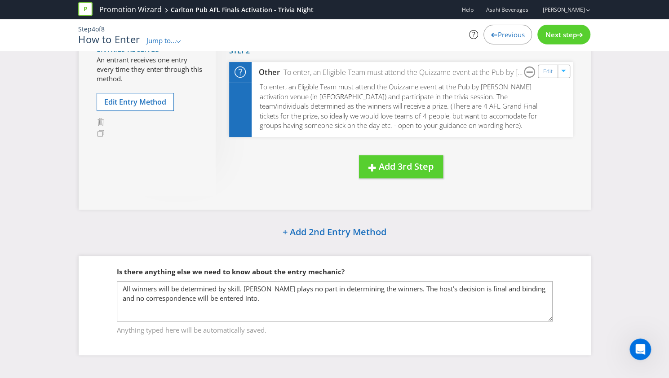
drag, startPoint x: 562, startPoint y: 37, endPoint x: 565, endPoint y: 33, distance: 5.4
click at [565, 33] on span "Next step" at bounding box center [560, 34] width 31 height 9
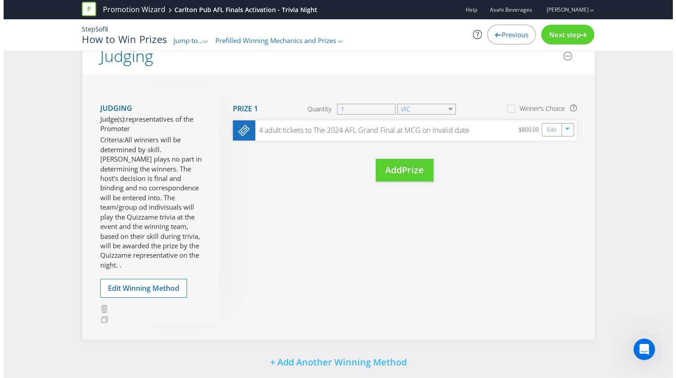
scroll to position [83, 0]
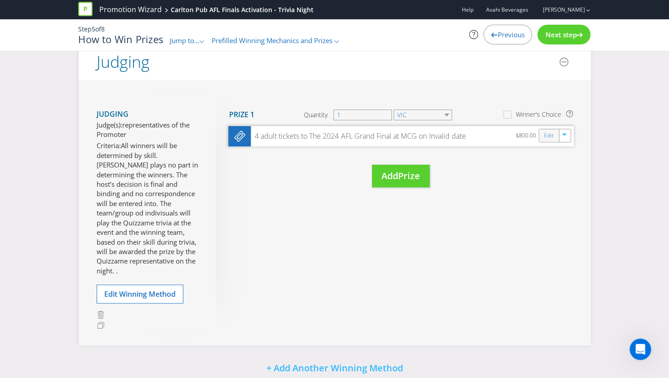
drag, startPoint x: 544, startPoint y: 138, endPoint x: 554, endPoint y: 133, distance: 11.5
click at [554, 133] on div "Edit" at bounding box center [549, 135] width 20 height 13
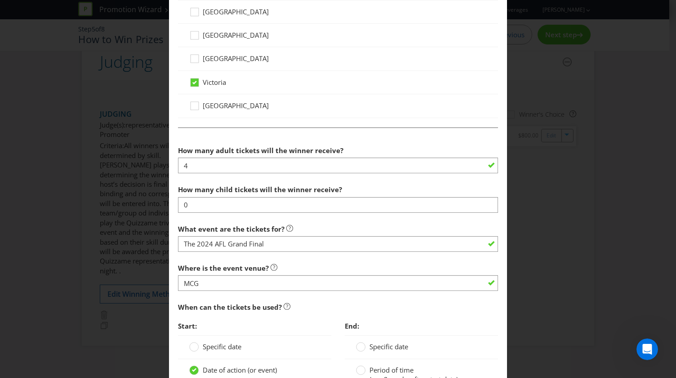
scroll to position [576, 0]
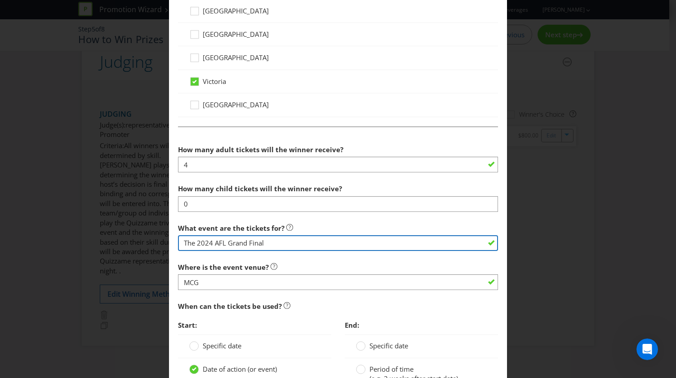
click at [211, 241] on input "The 2024 AFL Grand Final" at bounding box center [338, 243] width 320 height 16
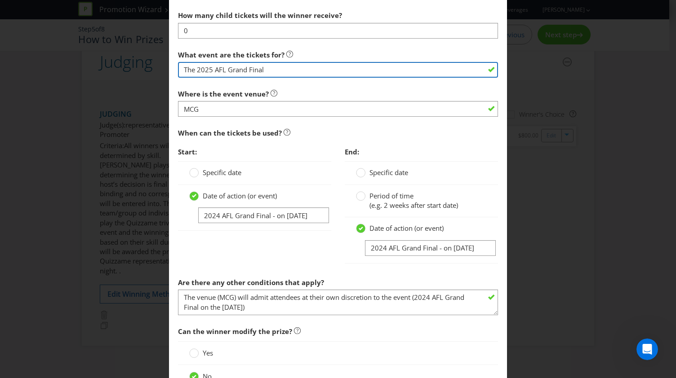
scroll to position [774, 0]
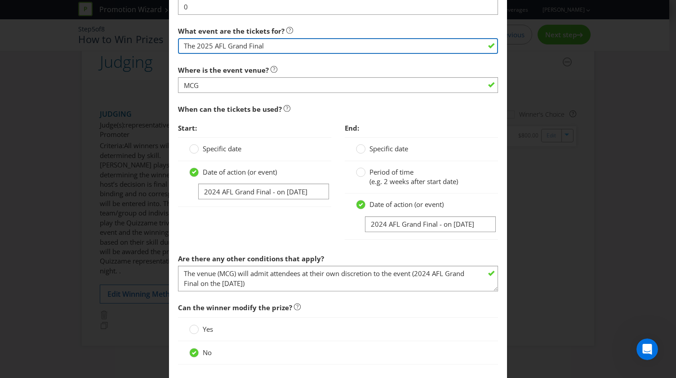
type input "The 2025 AFL Grand Final"
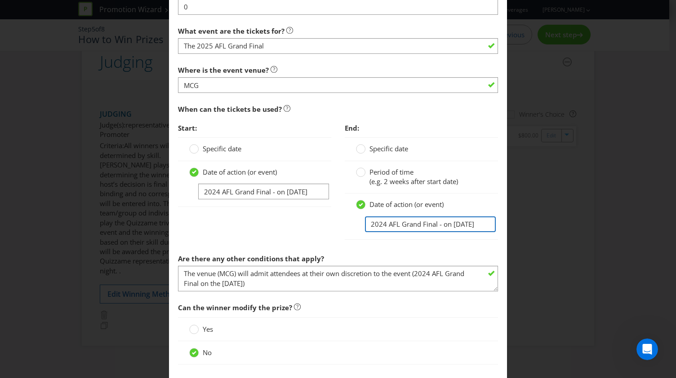
click at [457, 222] on input "2024 AFL Grand Final - on [DATE]" at bounding box center [430, 225] width 131 height 16
click at [455, 221] on input "2024 AFL Grand Final - on [DATE]" at bounding box center [430, 225] width 131 height 16
type input "2024 AFL Grand Final - on [DATE]"
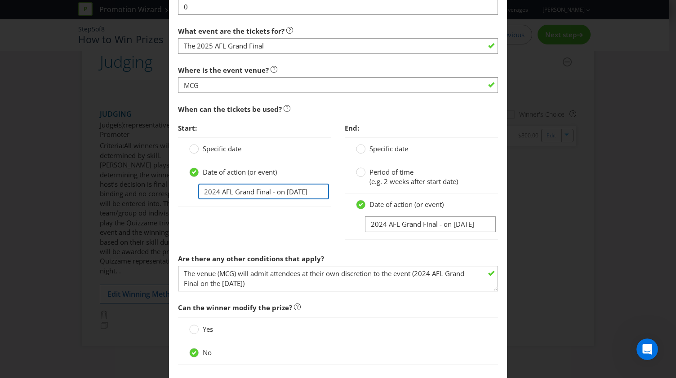
click at [291, 188] on input "2024 AFL Grand Final - on [DATE]" at bounding box center [263, 192] width 131 height 16
type input "2024 AFL Grand Final - on [DATE]"
click at [288, 218] on div "Start: Specific date Date of action (or event) 2024 AFL Grand Final - on [DATE]…" at bounding box center [337, 184] width 333 height 130
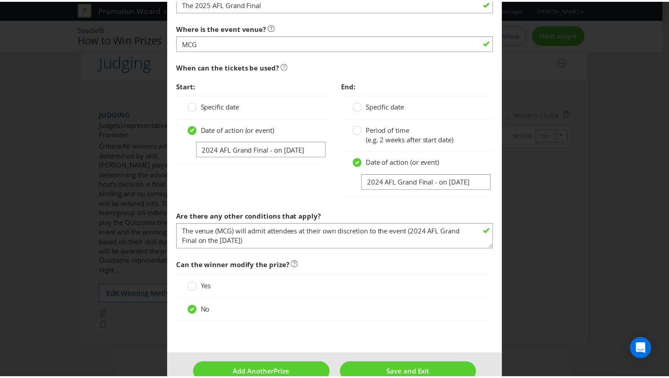
scroll to position [832, 0]
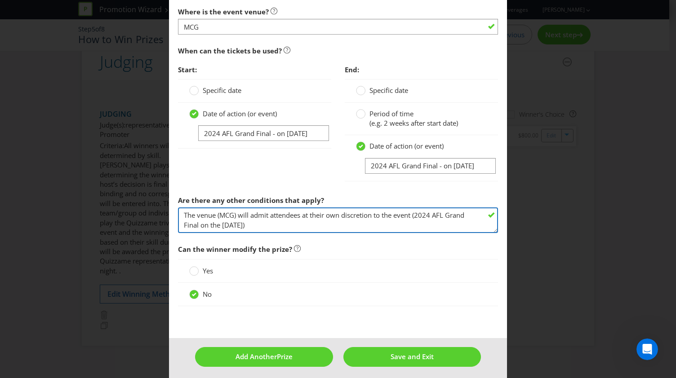
click at [285, 222] on textarea "The venue (MCG) will admit attendees at their own discretion to the event (2024…" at bounding box center [338, 221] width 320 height 26
type textarea "The venue (MCG) will admit attendees at their own discretion to the event (2024…"
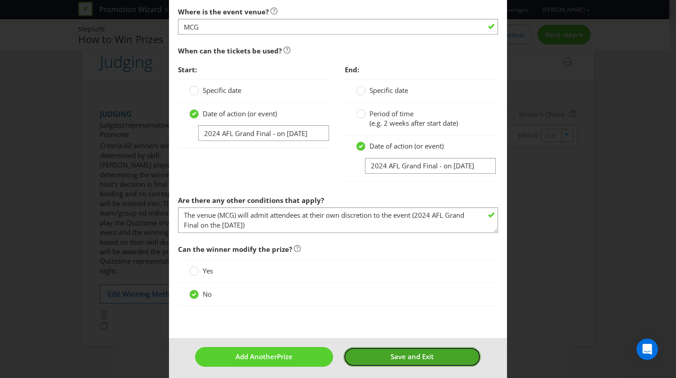
click at [382, 351] on button "Save and Exit" at bounding box center [412, 356] width 138 height 19
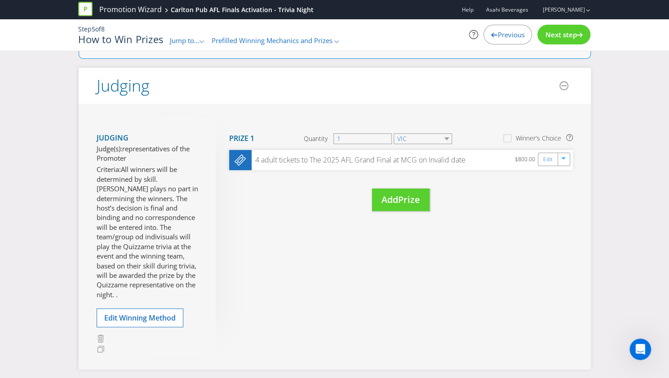
scroll to position [195, 0]
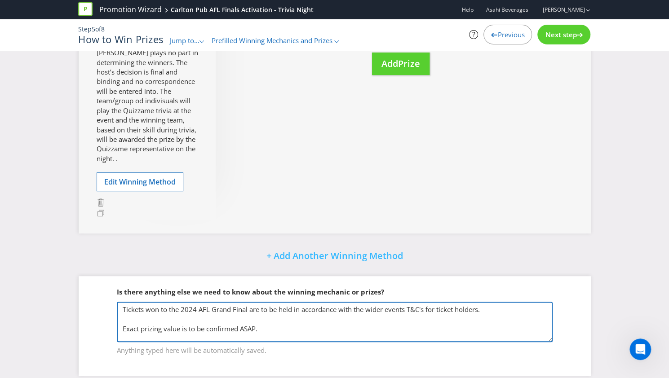
click at [198, 302] on textarea "Tickets won to the 2024 AFL Grand Final are to be held in accordance with the w…" at bounding box center [335, 322] width 436 height 40
type textarea "Tickets won to the 2025 AFL Grand Final are to be held in accordance with the w…"
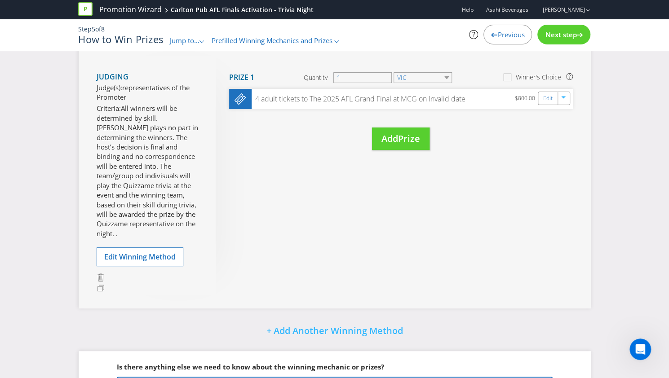
scroll to position [111, 0]
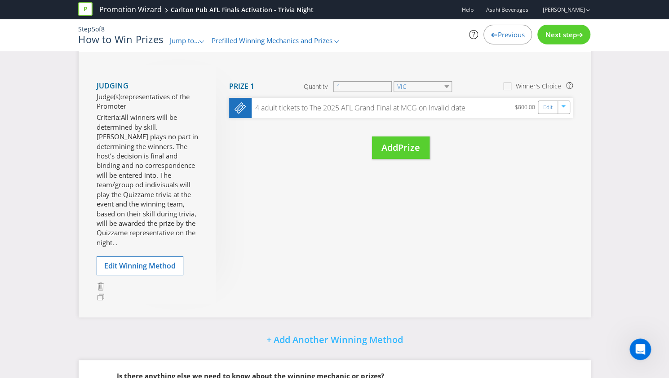
click at [570, 31] on span "Next step" at bounding box center [560, 34] width 31 height 9
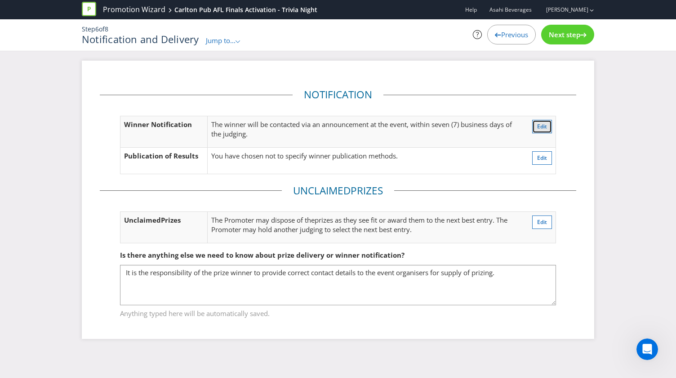
click at [540, 121] on button "Edit" at bounding box center [542, 126] width 20 height 13
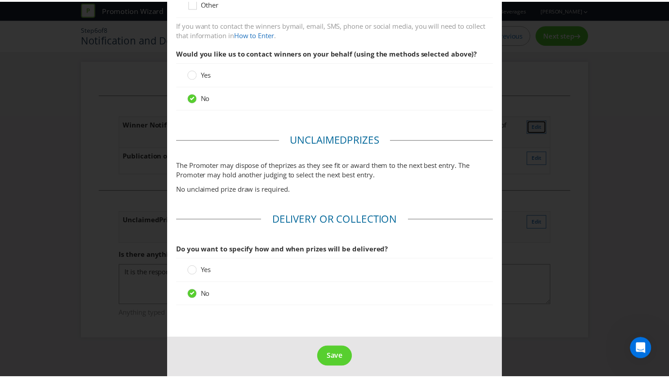
scroll to position [301, 0]
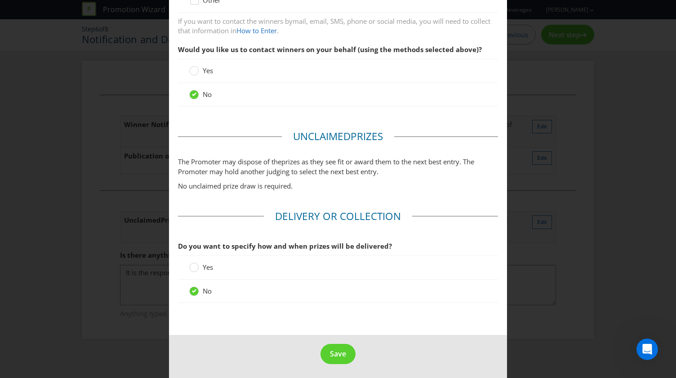
click at [326, 367] on footer "Save" at bounding box center [338, 357] width 338 height 45
click at [337, 354] on span "Save" at bounding box center [338, 354] width 16 height 10
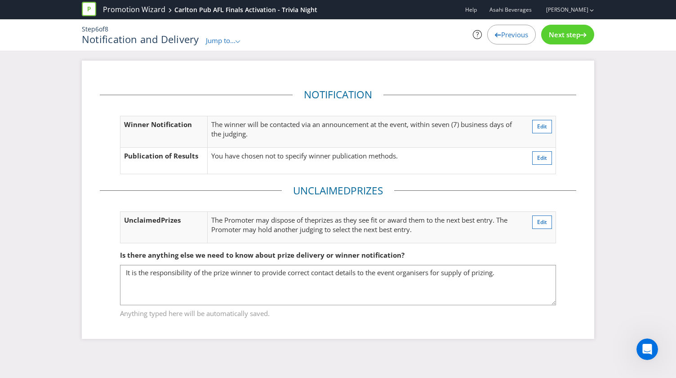
click at [559, 31] on span "Next step" at bounding box center [564, 34] width 31 height 9
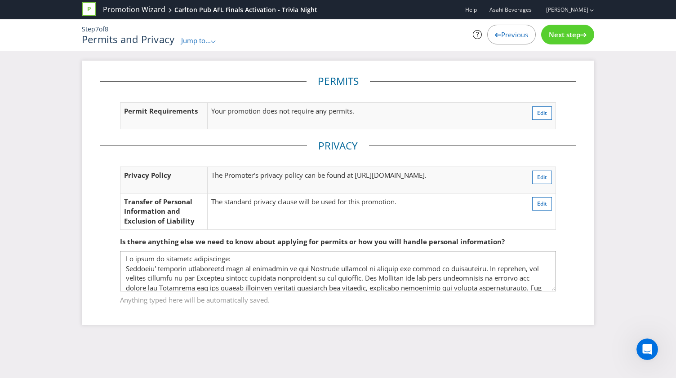
click at [570, 40] on div "Next step" at bounding box center [567, 35] width 53 height 20
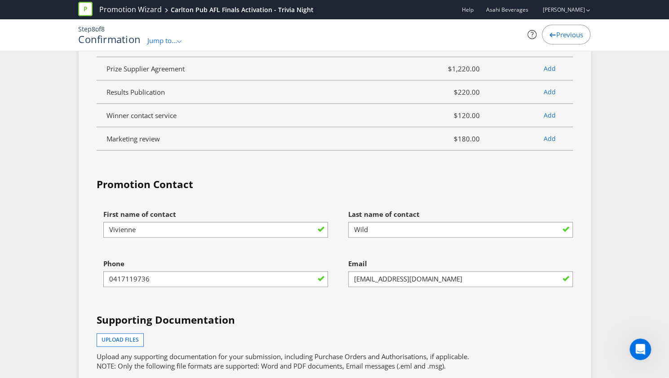
scroll to position [2618, 0]
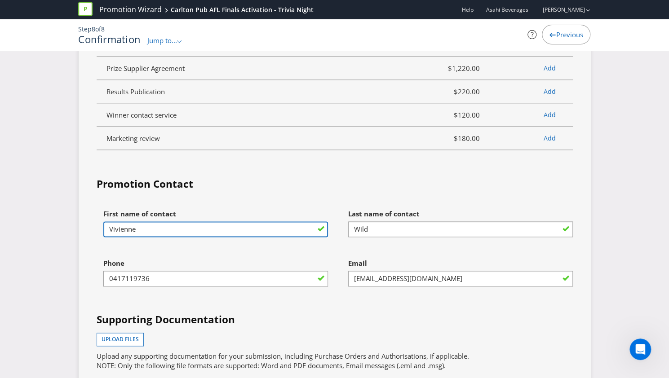
click at [146, 221] on input "Vivienne" at bounding box center [215, 229] width 225 height 16
type input "Fergus"
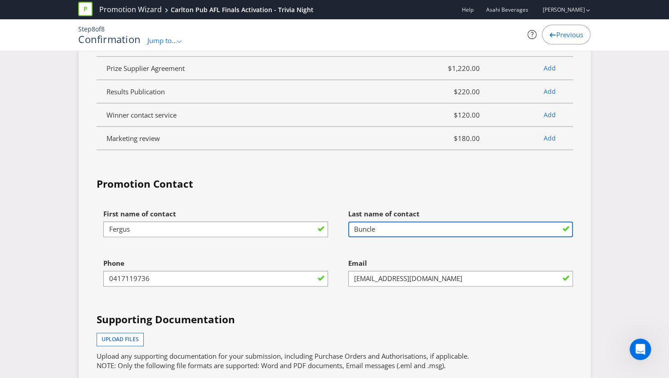
type input "Buncle"
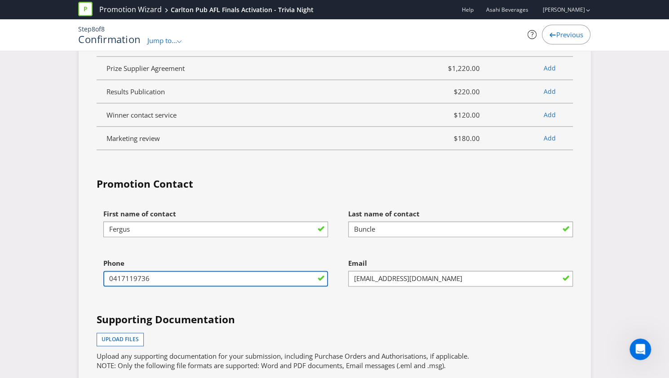
click at [144, 271] on input "0417119736" at bounding box center [215, 279] width 225 height 16
type input "0452421770"
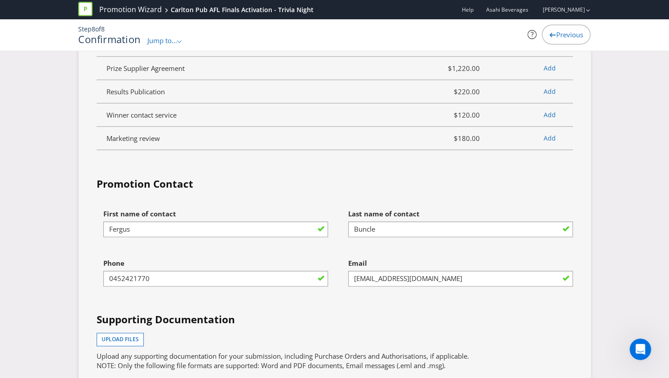
click at [347, 314] on h4 "Supporting Documentation" at bounding box center [335, 320] width 476 height 14
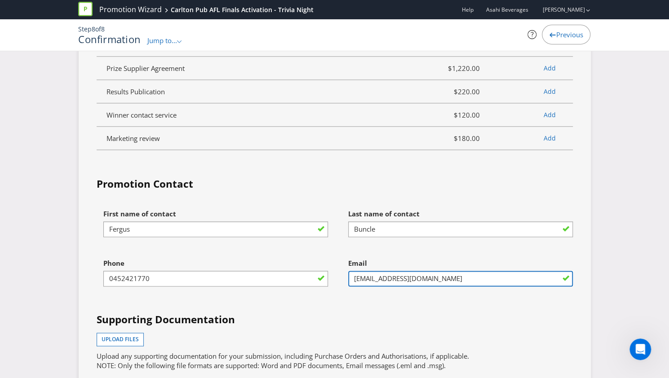
click at [364, 272] on input "[EMAIL_ADDRESS][DOMAIN_NAME]" at bounding box center [460, 279] width 225 height 16
type input "[EMAIL_ADDRESS][DOMAIN_NAME]"
click at [381, 271] on input "[EMAIL_ADDRESS][DOMAIN_NAME]" at bounding box center [460, 279] width 225 height 16
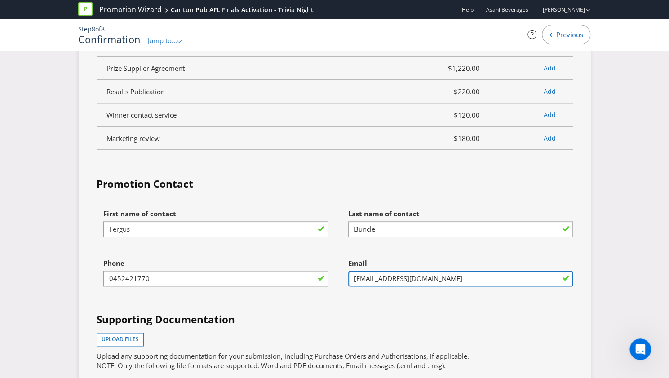
type input "[EMAIL_ADDRESS][DOMAIN_NAME]"
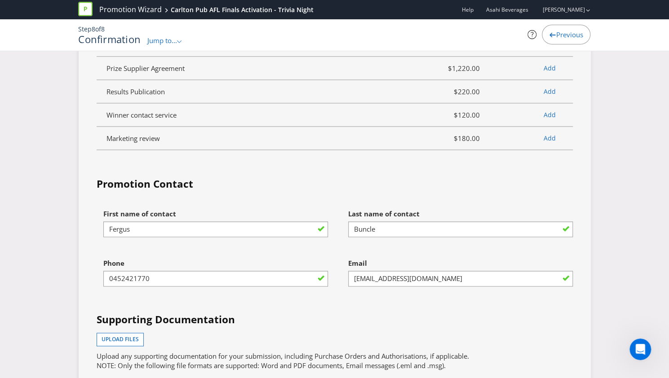
click at [372, 313] on h4 "Supporting Documentation" at bounding box center [335, 320] width 476 height 14
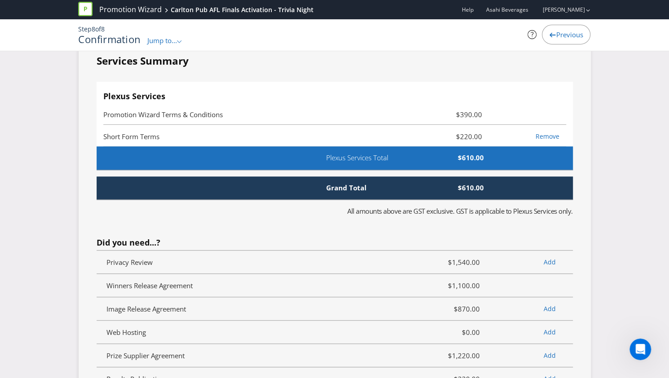
scroll to position [2322, 0]
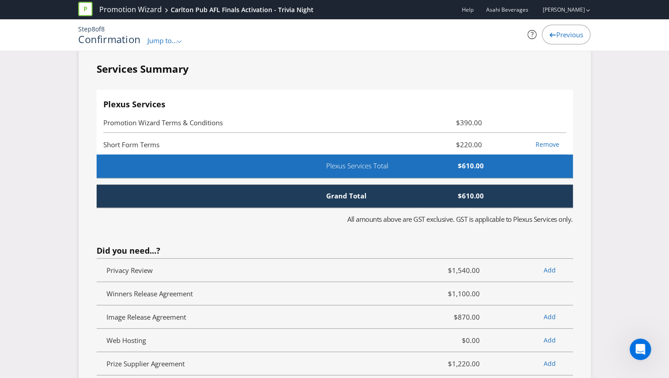
click at [354, 161] on span "Plexus Services Total" at bounding box center [370, 165] width 103 height 9
click at [352, 185] on div "Grand Total $610.00" at bounding box center [335, 196] width 476 height 23
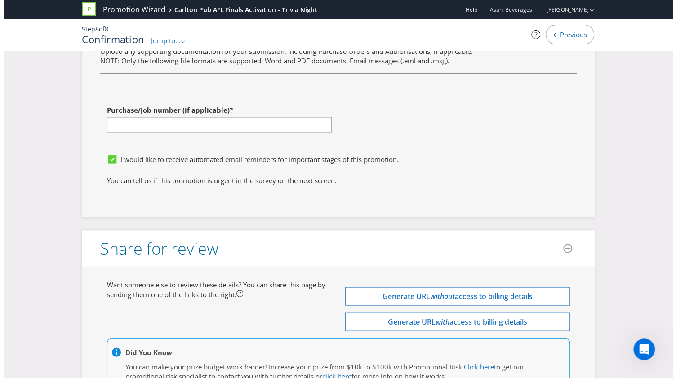
scroll to position [2997, 0]
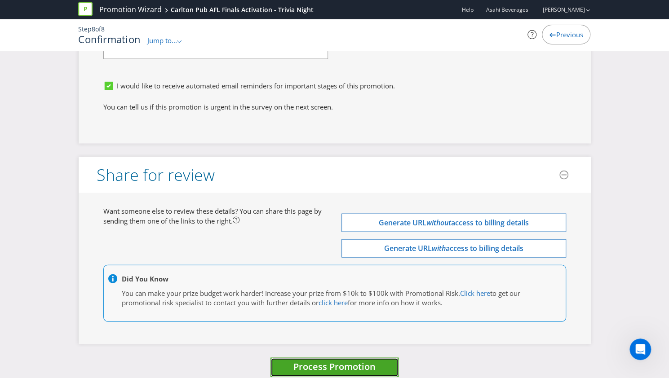
click at [300, 360] on span "Process Promotion" at bounding box center [334, 366] width 82 height 12
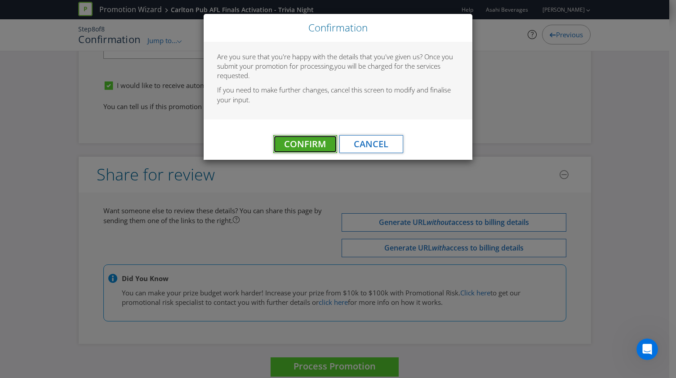
click at [302, 145] on span "Confirm" at bounding box center [305, 144] width 42 height 12
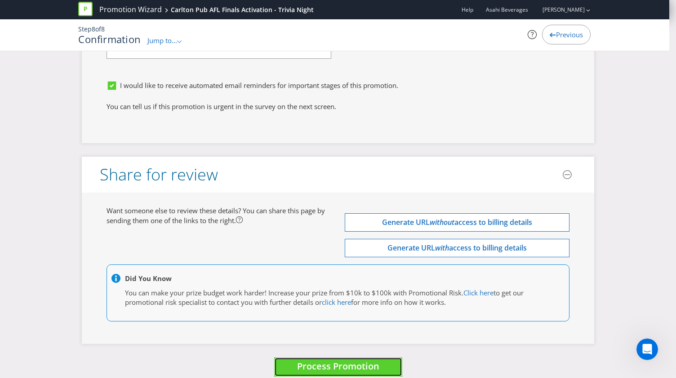
scroll to position [0, 0]
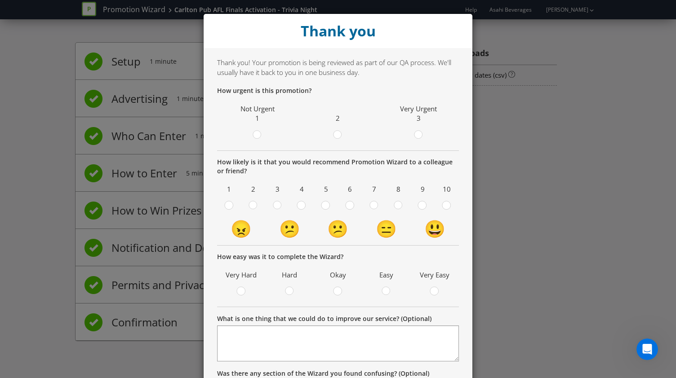
click at [535, 186] on div "Thank you Thank you! Your promotion is being reviewed as part of our QA process…" at bounding box center [338, 189] width 676 height 378
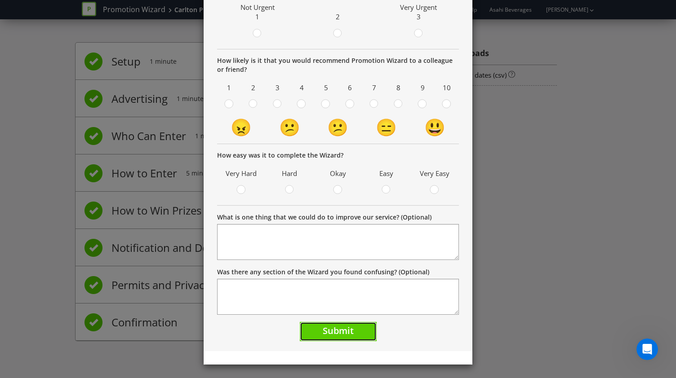
click at [369, 324] on button "Submit" at bounding box center [338, 331] width 77 height 19
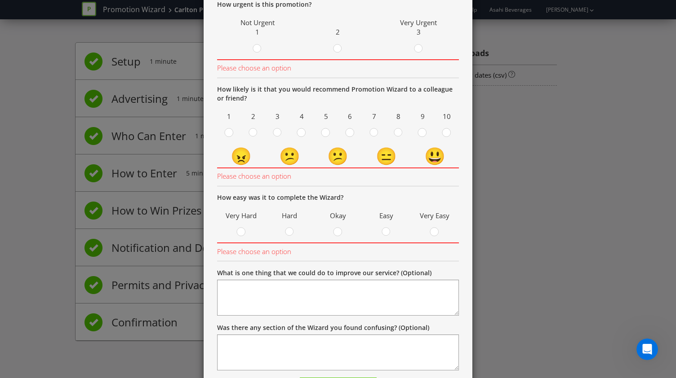
click at [540, 110] on div "Thank you Thank you! Your promotion is being reviewed as part of our QA process…" at bounding box center [338, 189] width 676 height 378
